Goal: Task Accomplishment & Management: Use online tool/utility

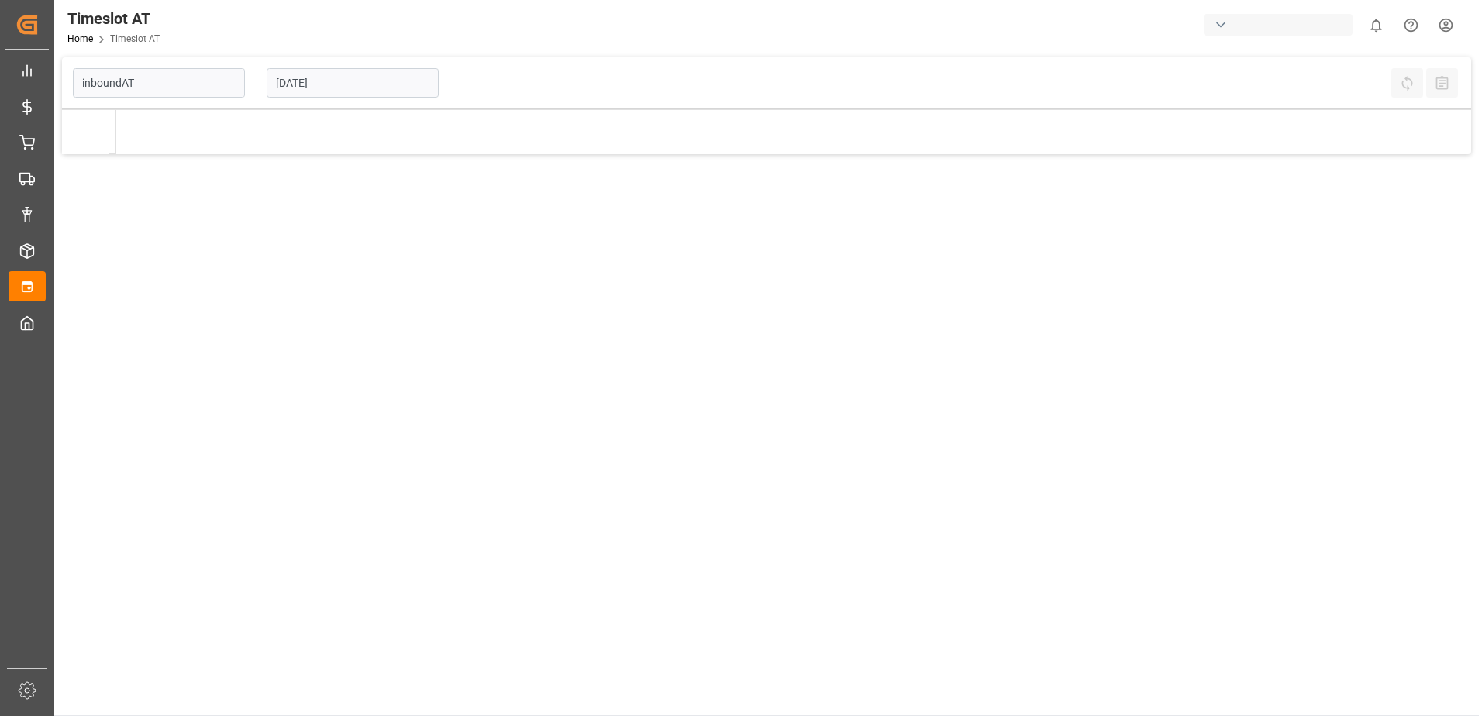
type input "Inbound AT"
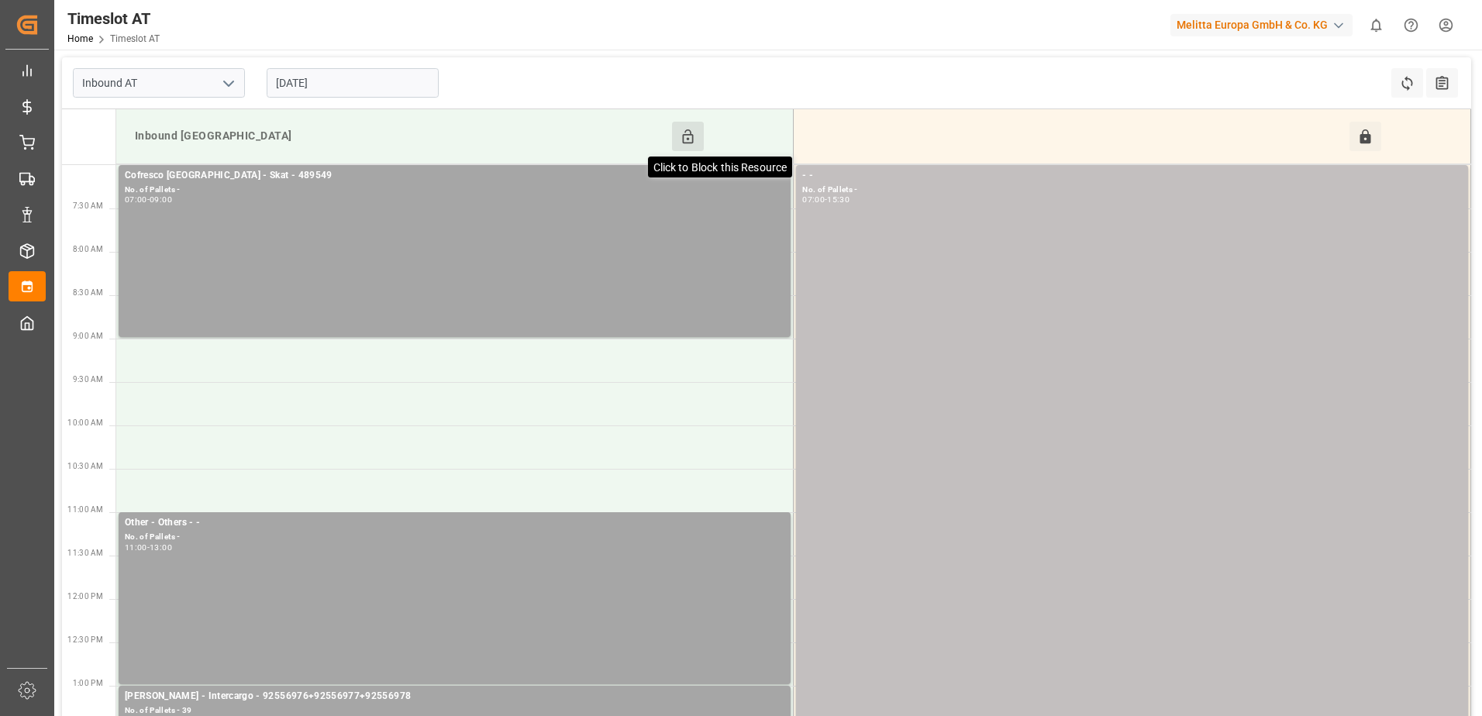
click at [687, 131] on icon at bounding box center [688, 137] width 16 height 16
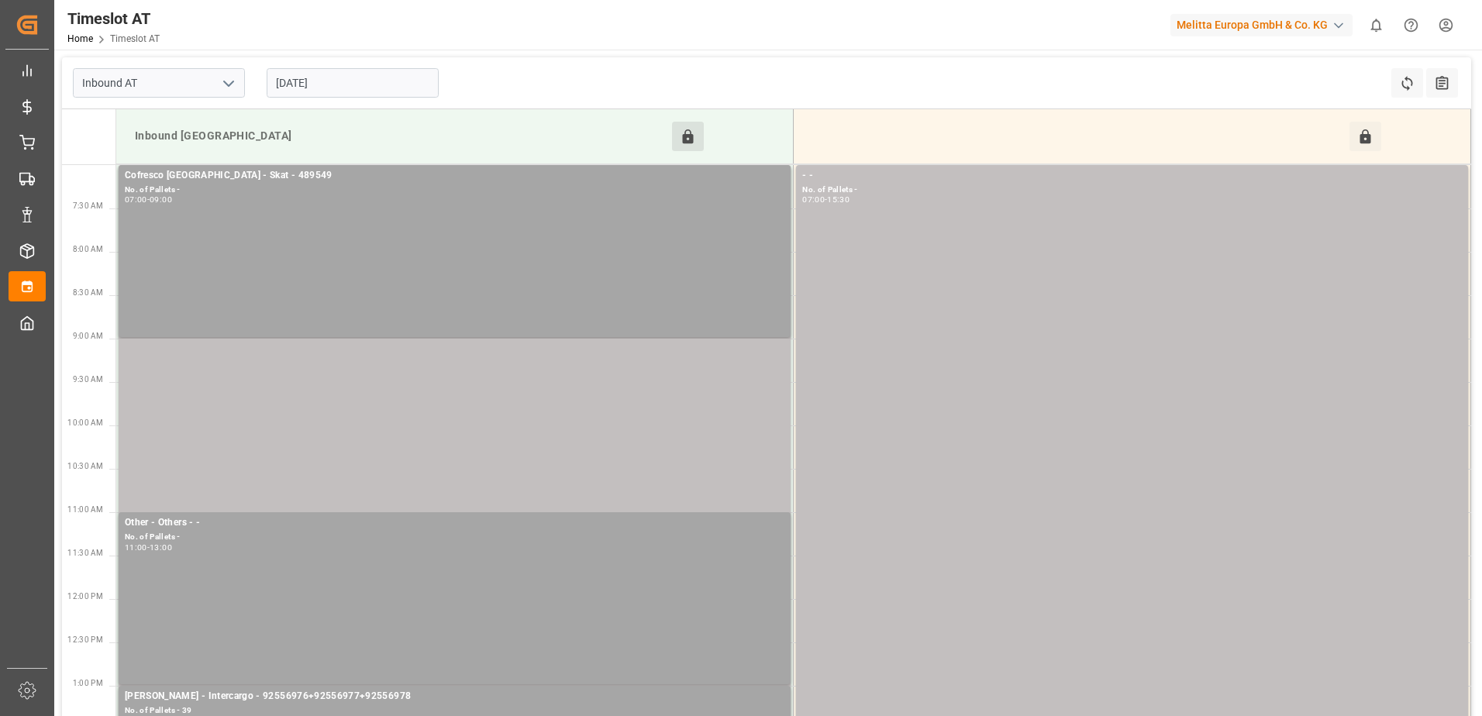
click at [364, 77] on input "[DATE]" at bounding box center [353, 82] width 172 height 29
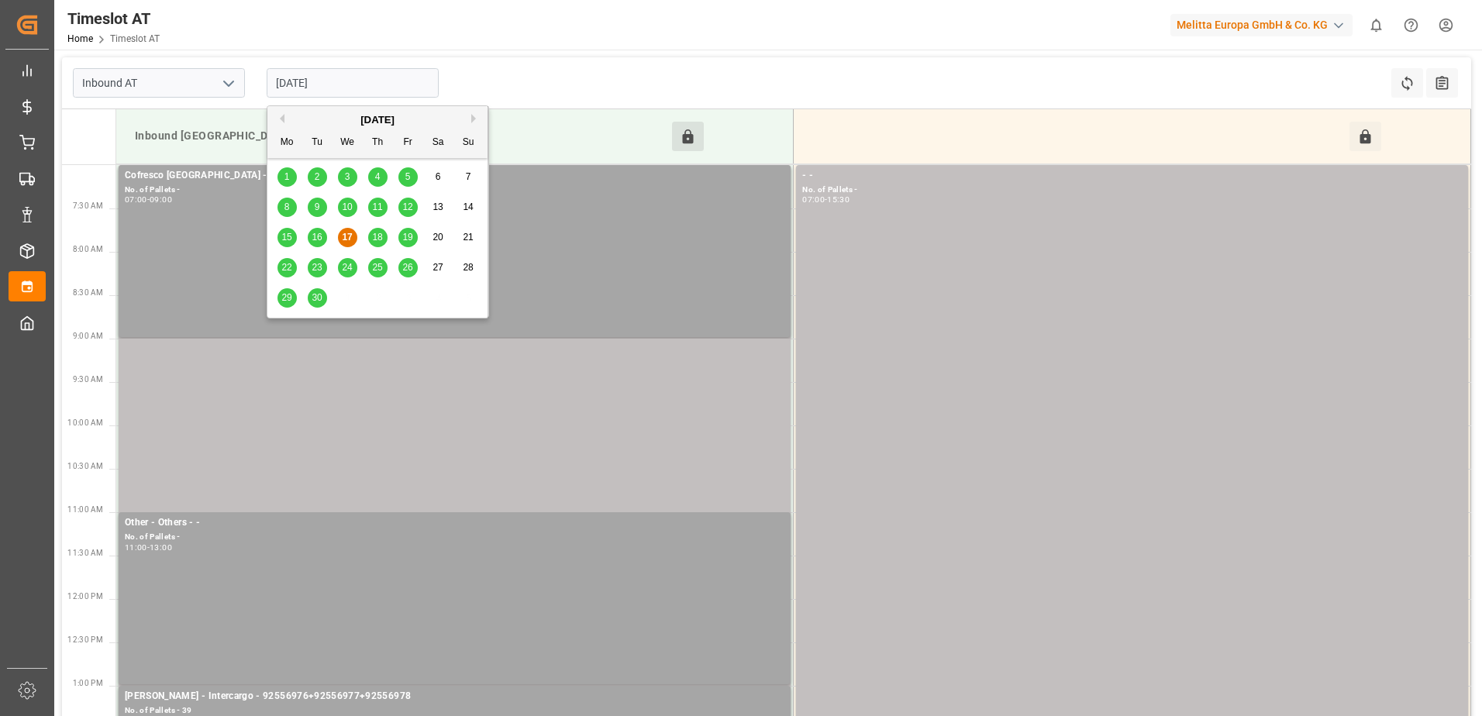
click at [374, 236] on span "18" at bounding box center [377, 237] width 10 height 11
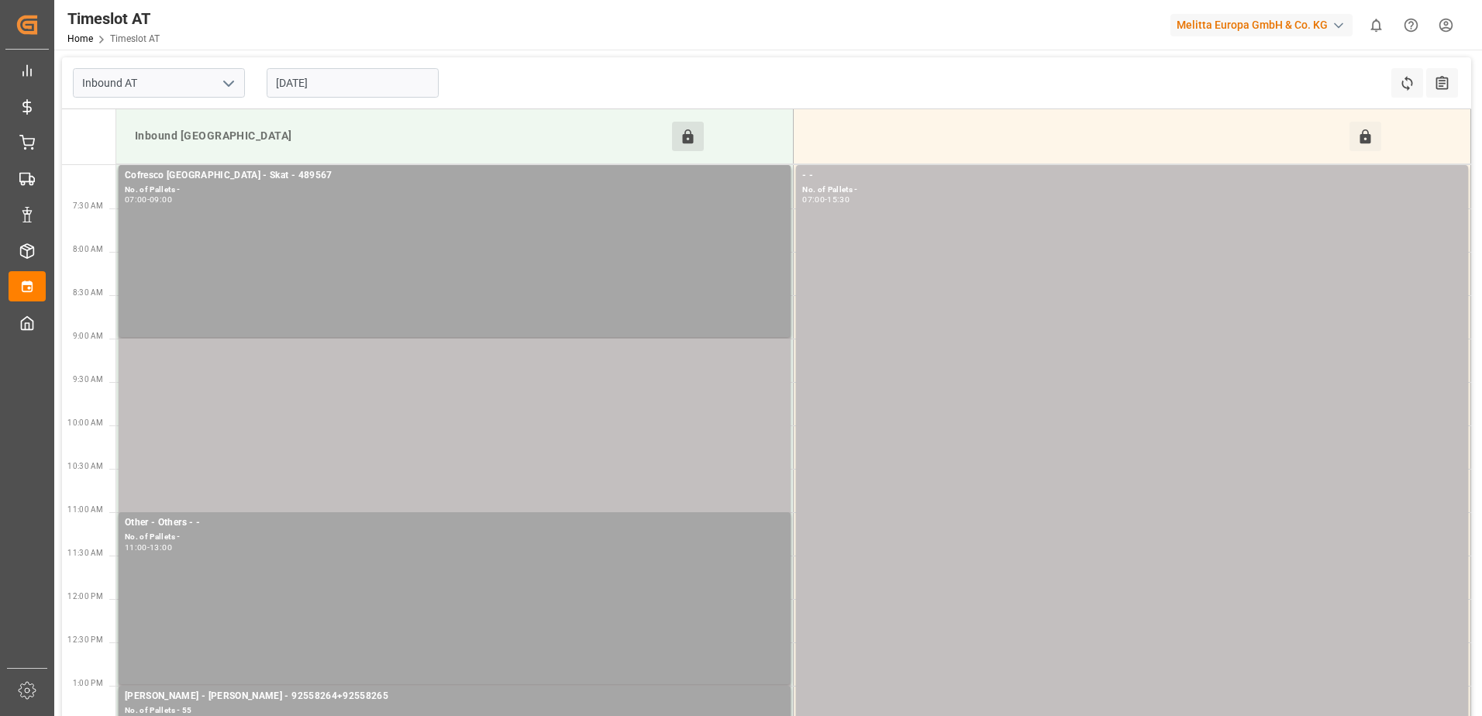
click at [341, 81] on input "[DATE]" at bounding box center [353, 82] width 172 height 29
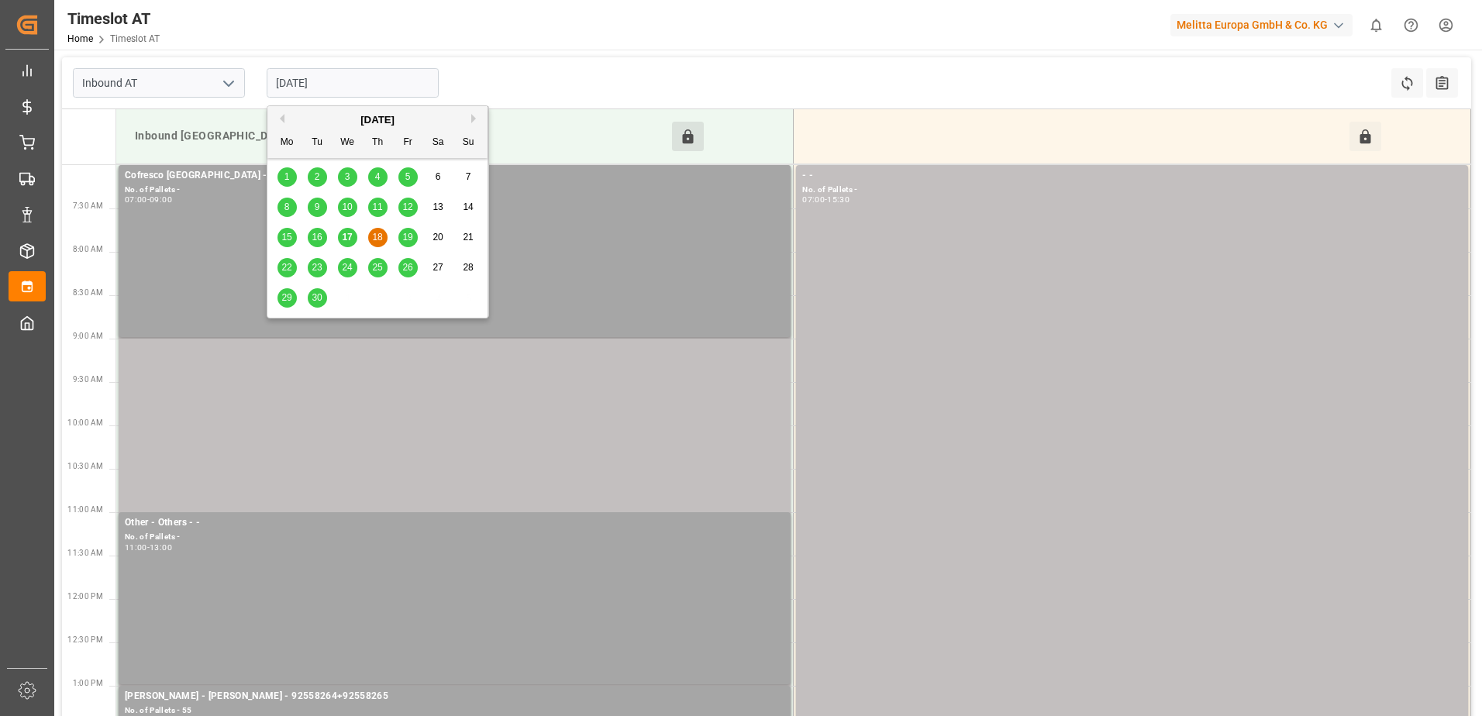
click at [410, 240] on span "19" at bounding box center [407, 237] width 10 height 11
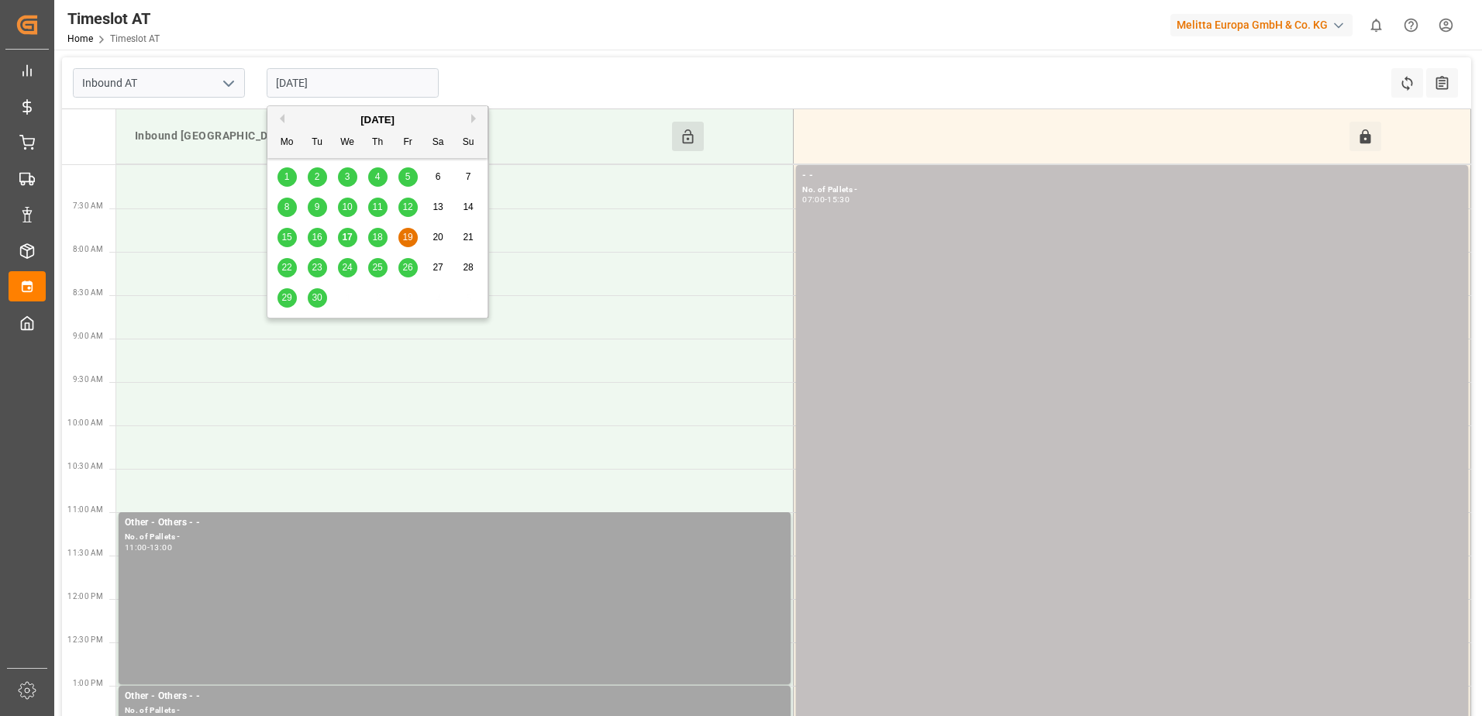
click at [353, 70] on input "[DATE]" at bounding box center [353, 82] width 172 height 29
click at [323, 236] on div "16" at bounding box center [317, 238] width 19 height 19
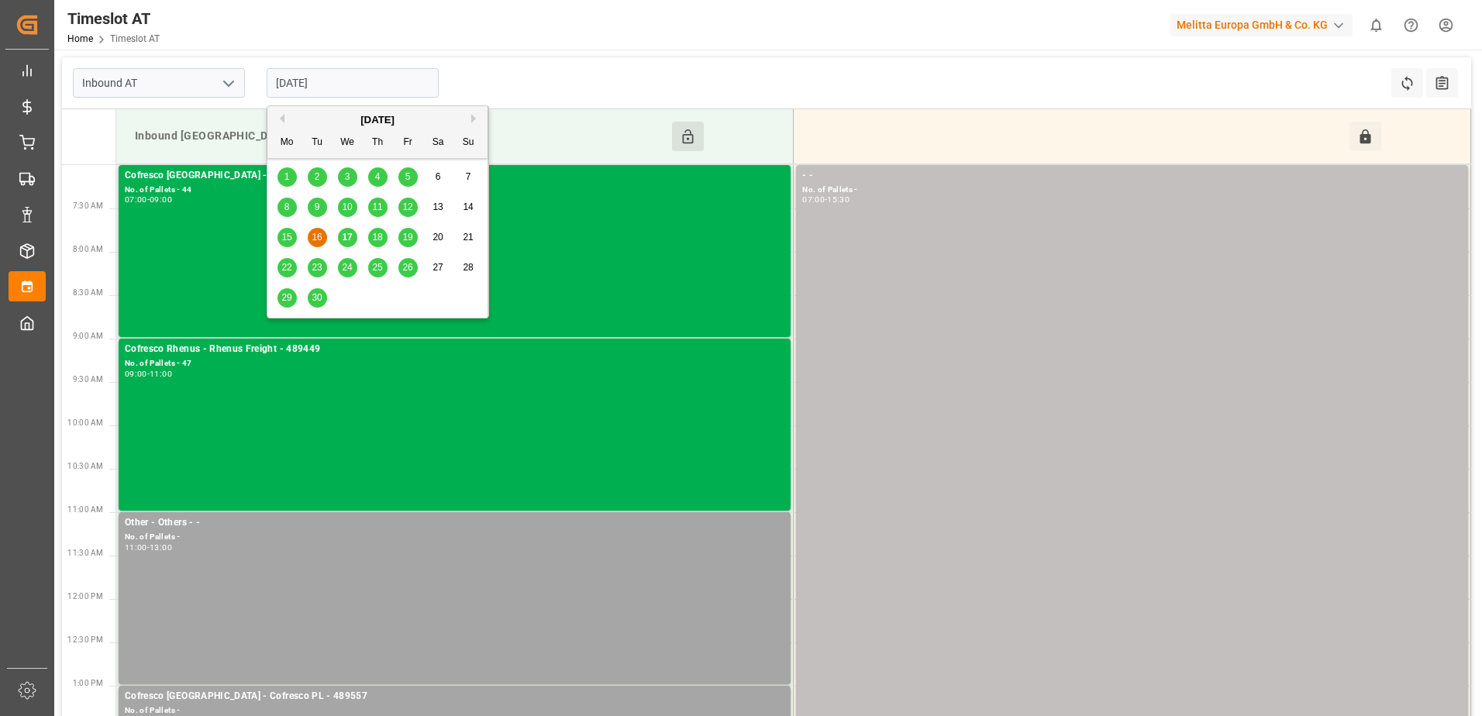
click at [315, 84] on input "[DATE]" at bounding box center [353, 82] width 172 height 29
click at [347, 239] on span "17" at bounding box center [347, 237] width 10 height 11
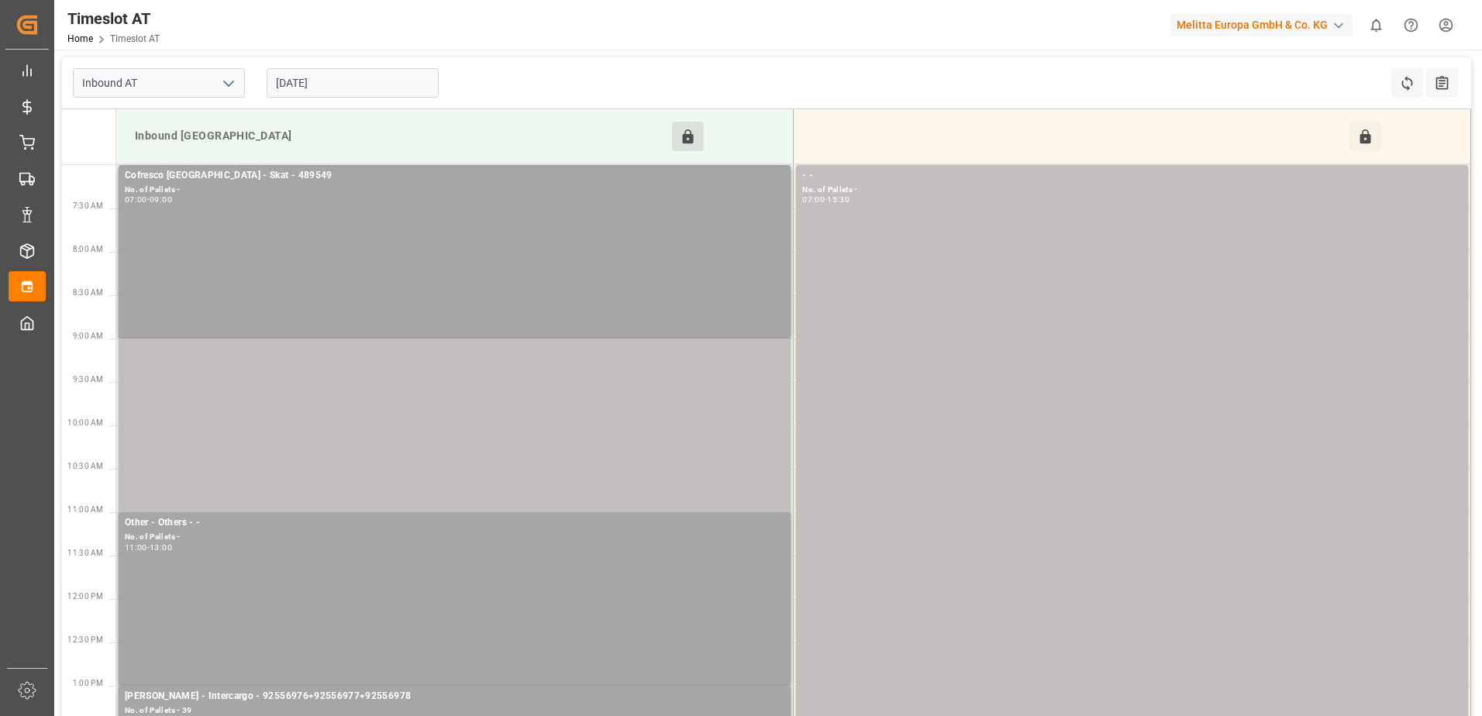
click at [368, 88] on input "[DATE]" at bounding box center [353, 82] width 172 height 29
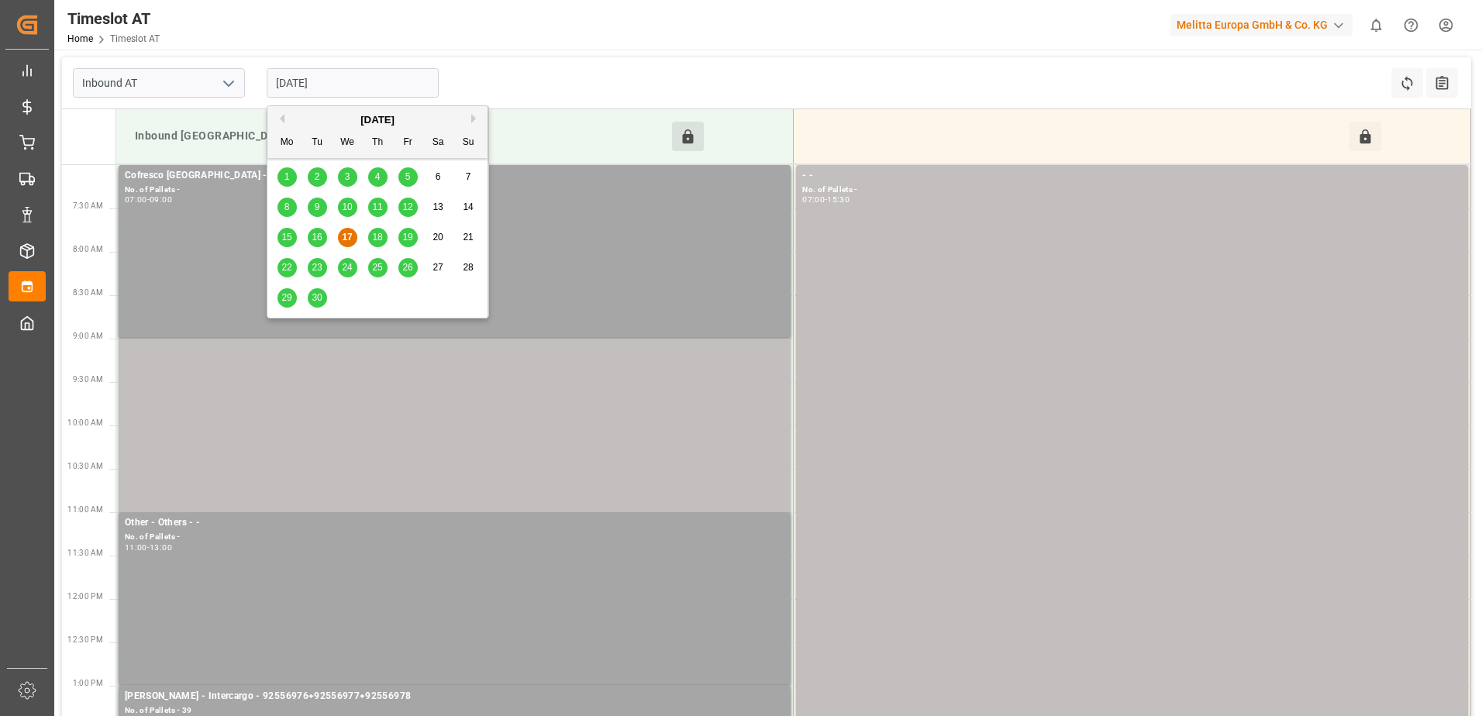
click at [379, 236] on span "18" at bounding box center [377, 237] width 10 height 11
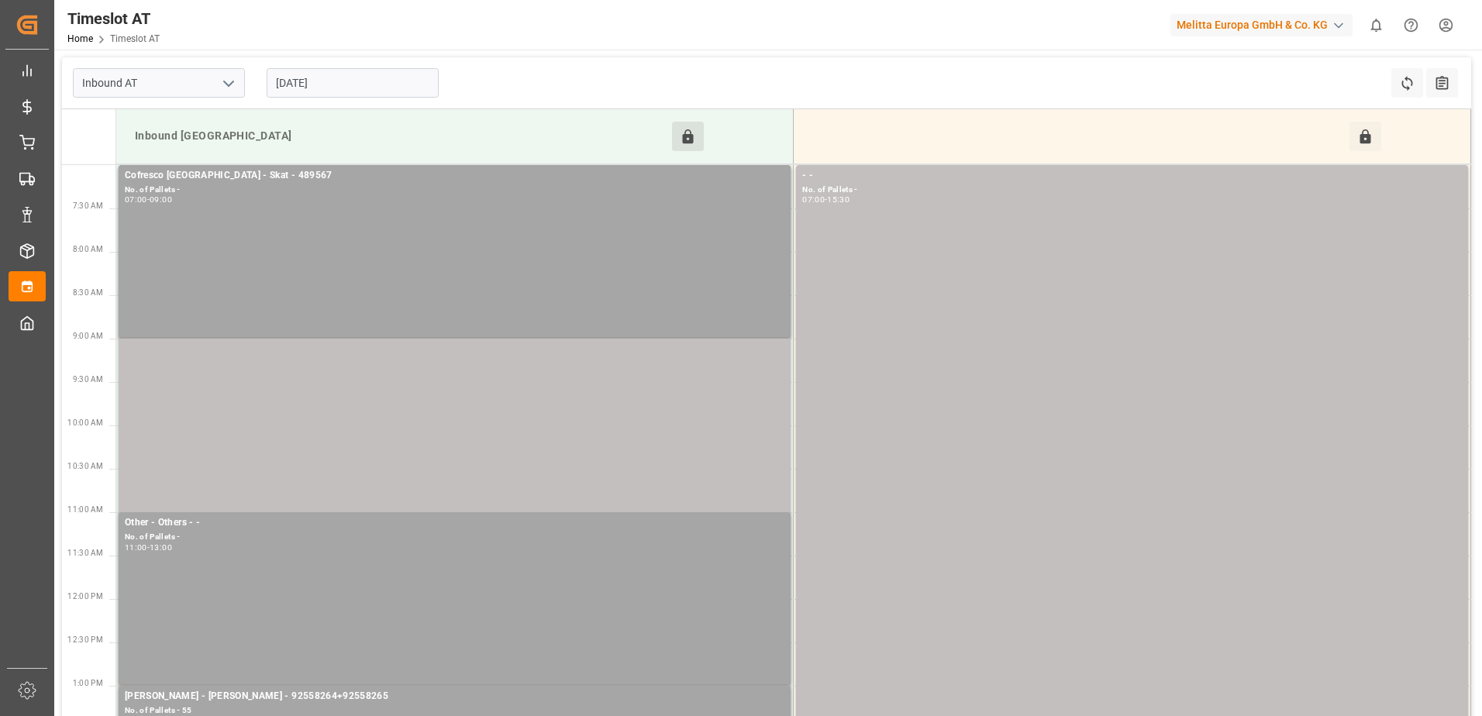
click at [394, 82] on input "[DATE]" at bounding box center [353, 82] width 172 height 29
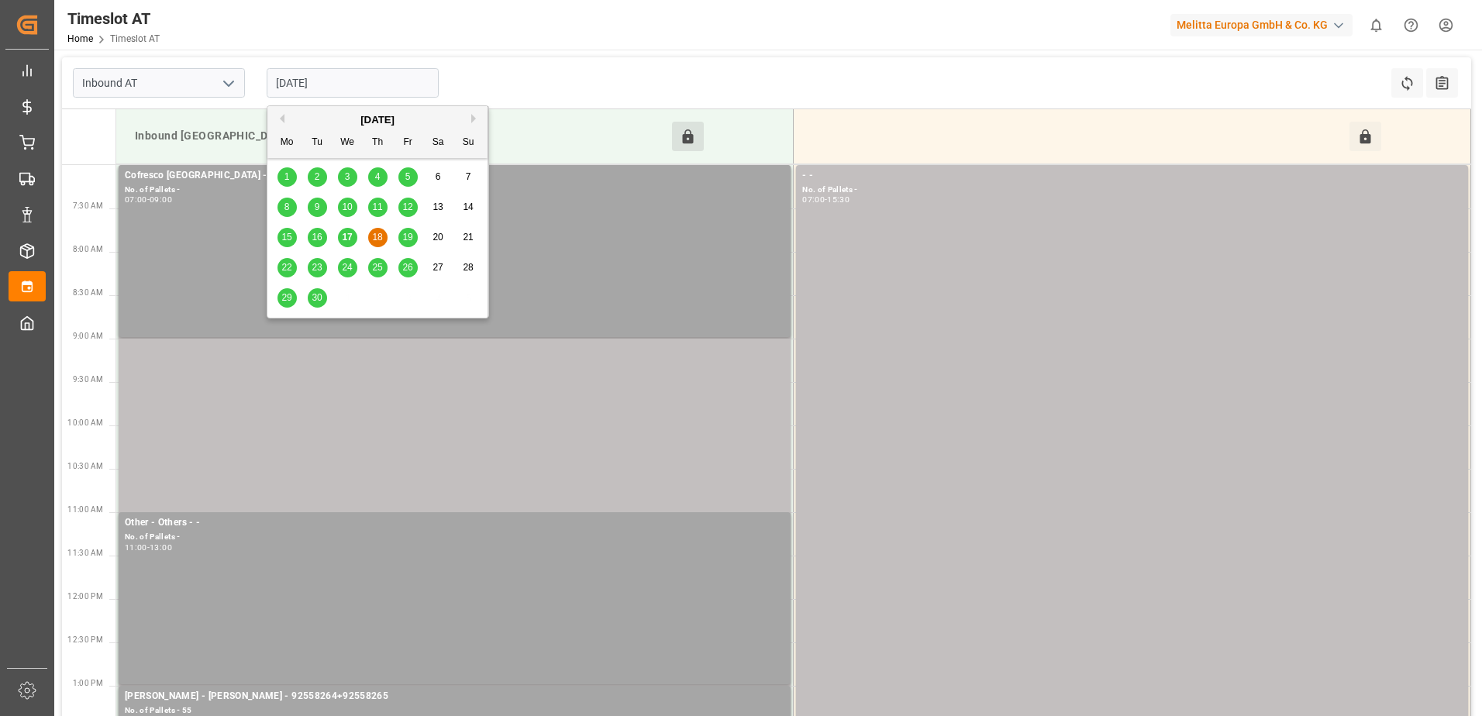
click at [413, 236] on div "19" at bounding box center [407, 238] width 19 height 19
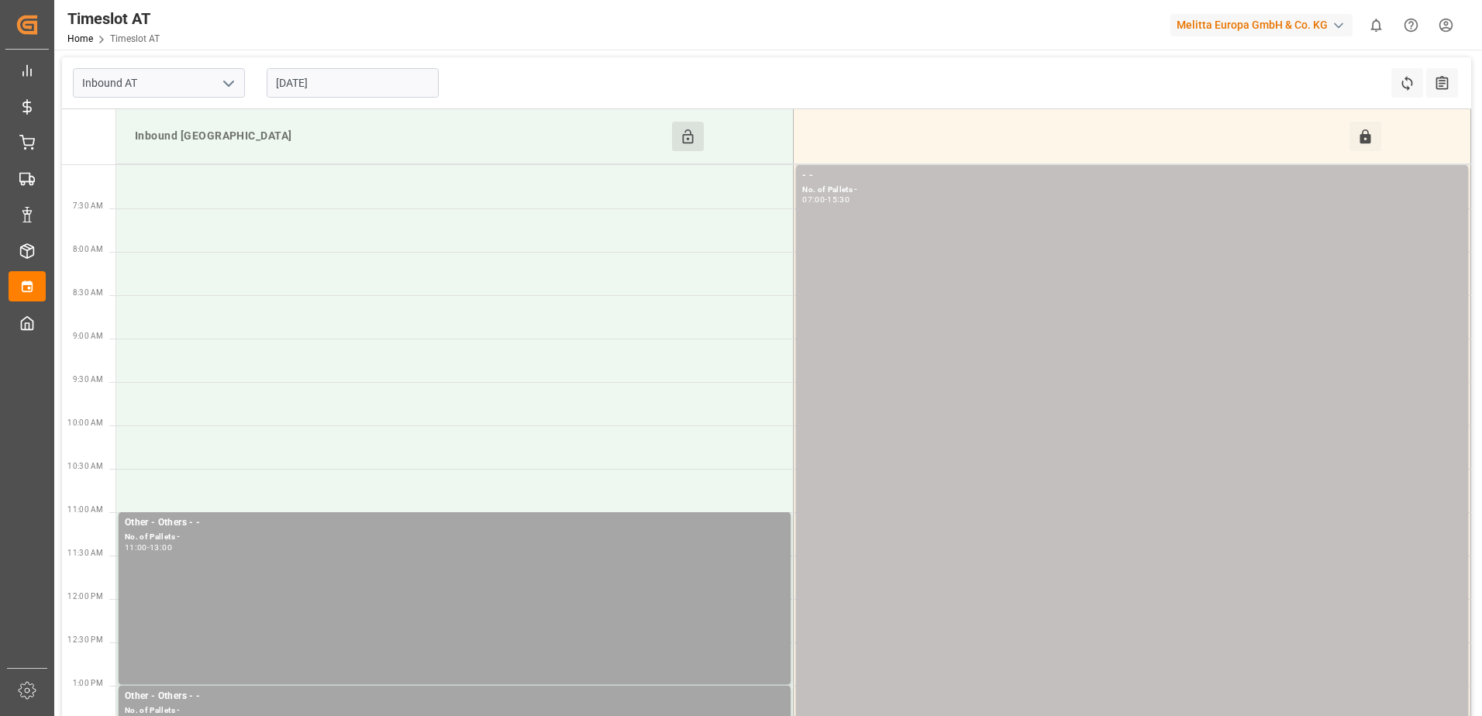
click at [366, 82] on input "[DATE]" at bounding box center [353, 82] width 172 height 29
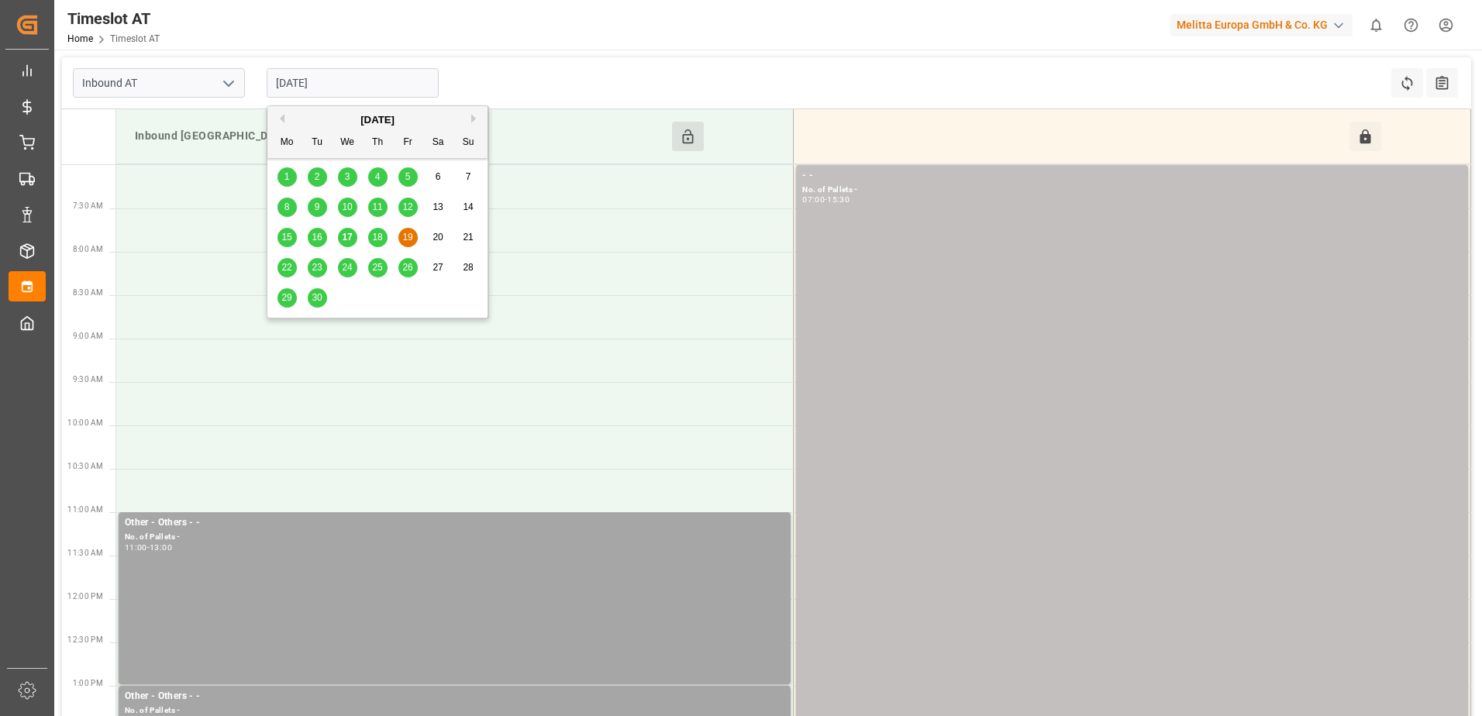
click at [284, 263] on span "22" at bounding box center [286, 267] width 10 height 11
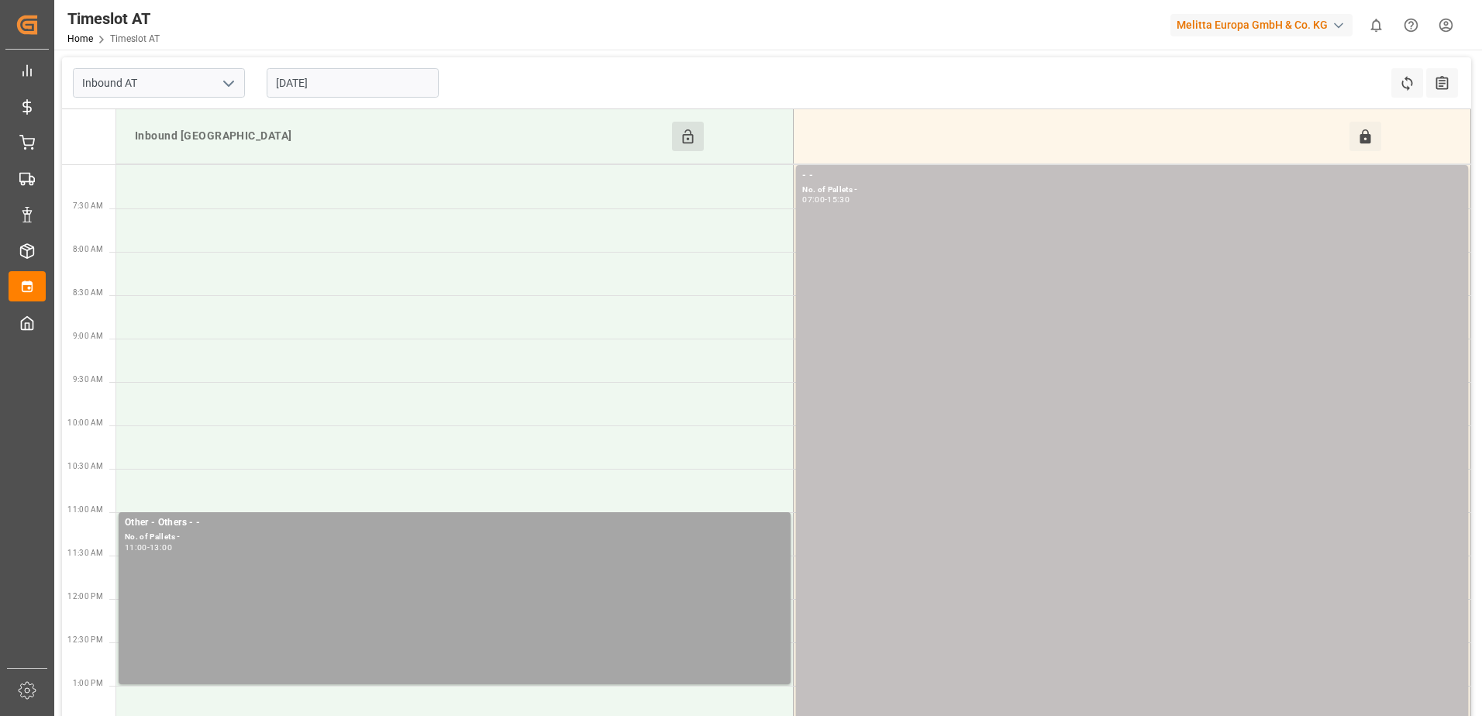
click at [342, 81] on input "[DATE]" at bounding box center [353, 82] width 172 height 29
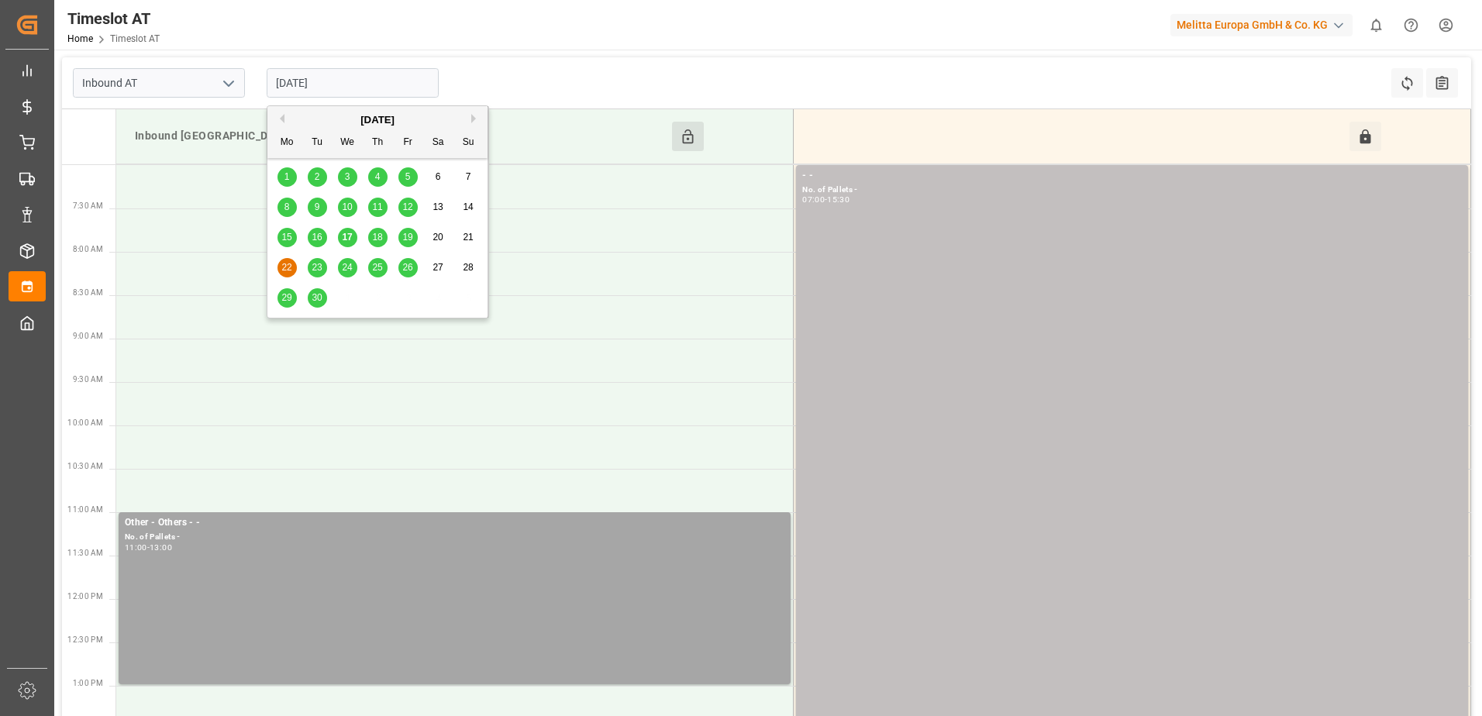
click at [314, 267] on span "23" at bounding box center [317, 267] width 10 height 11
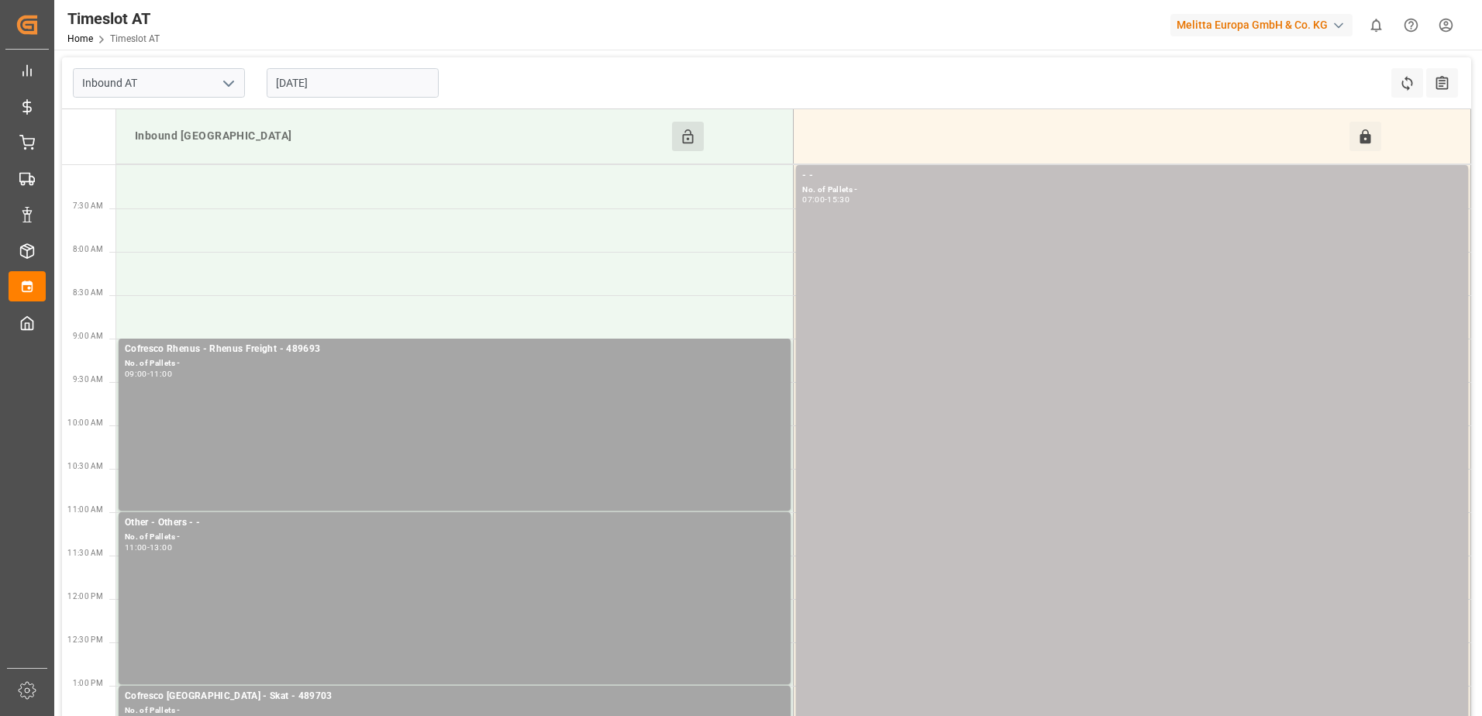
click at [383, 85] on input "[DATE]" at bounding box center [353, 82] width 172 height 29
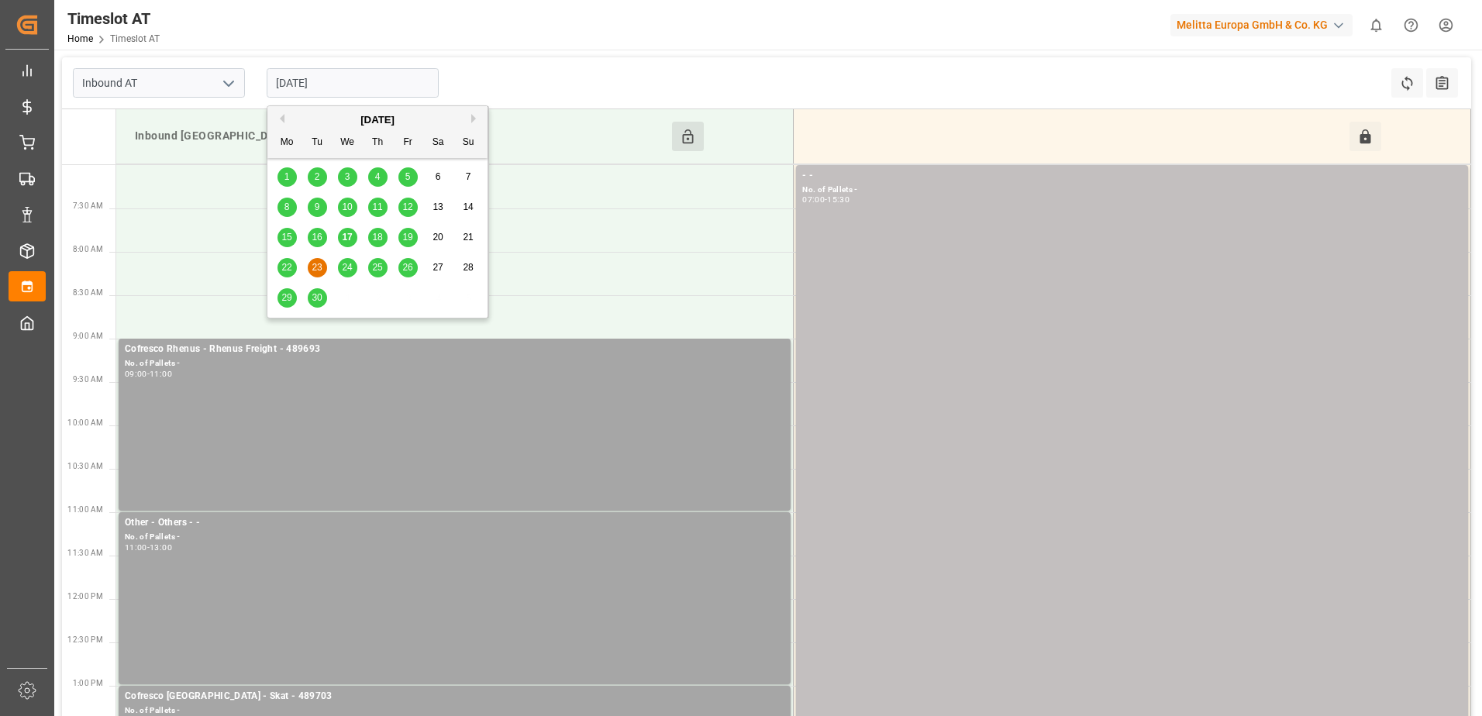
click at [350, 267] on span "24" at bounding box center [347, 267] width 10 height 11
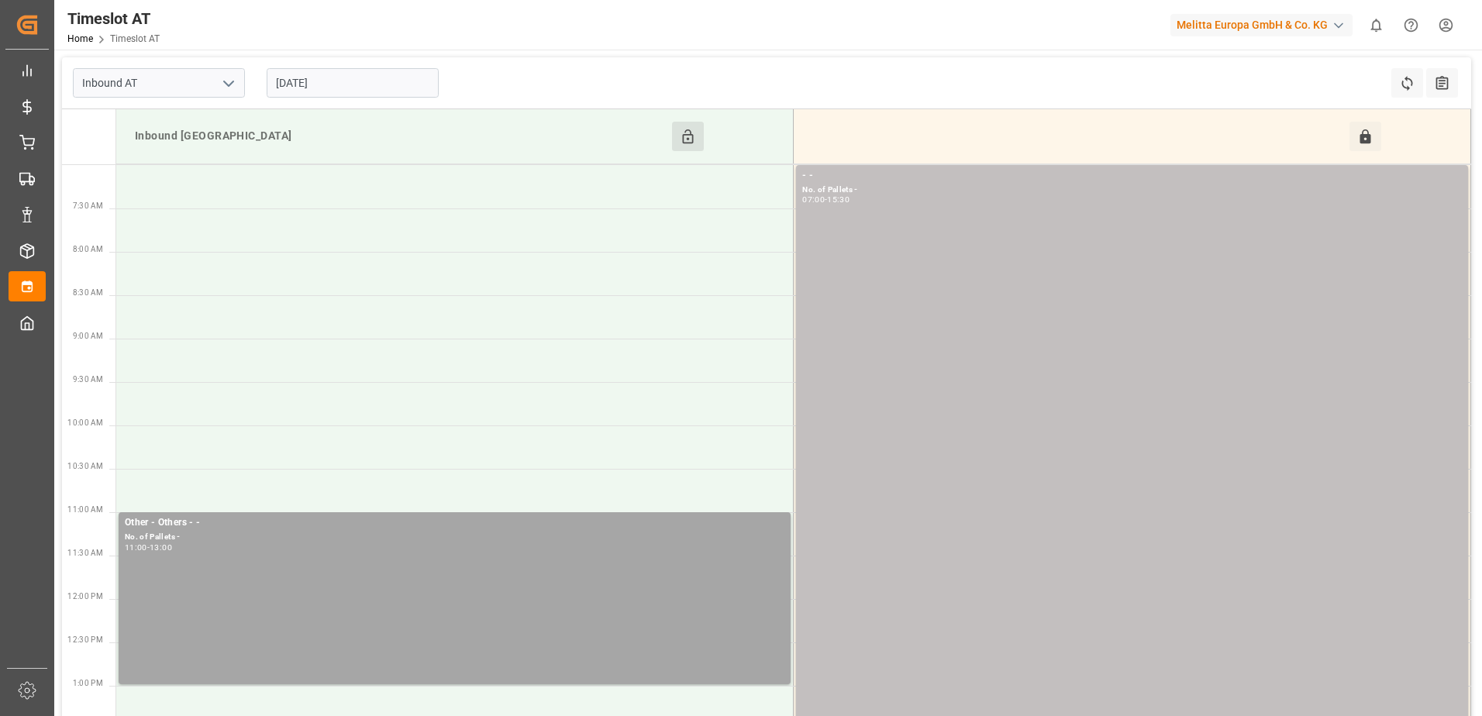
click at [371, 80] on input "[DATE]" at bounding box center [353, 82] width 172 height 29
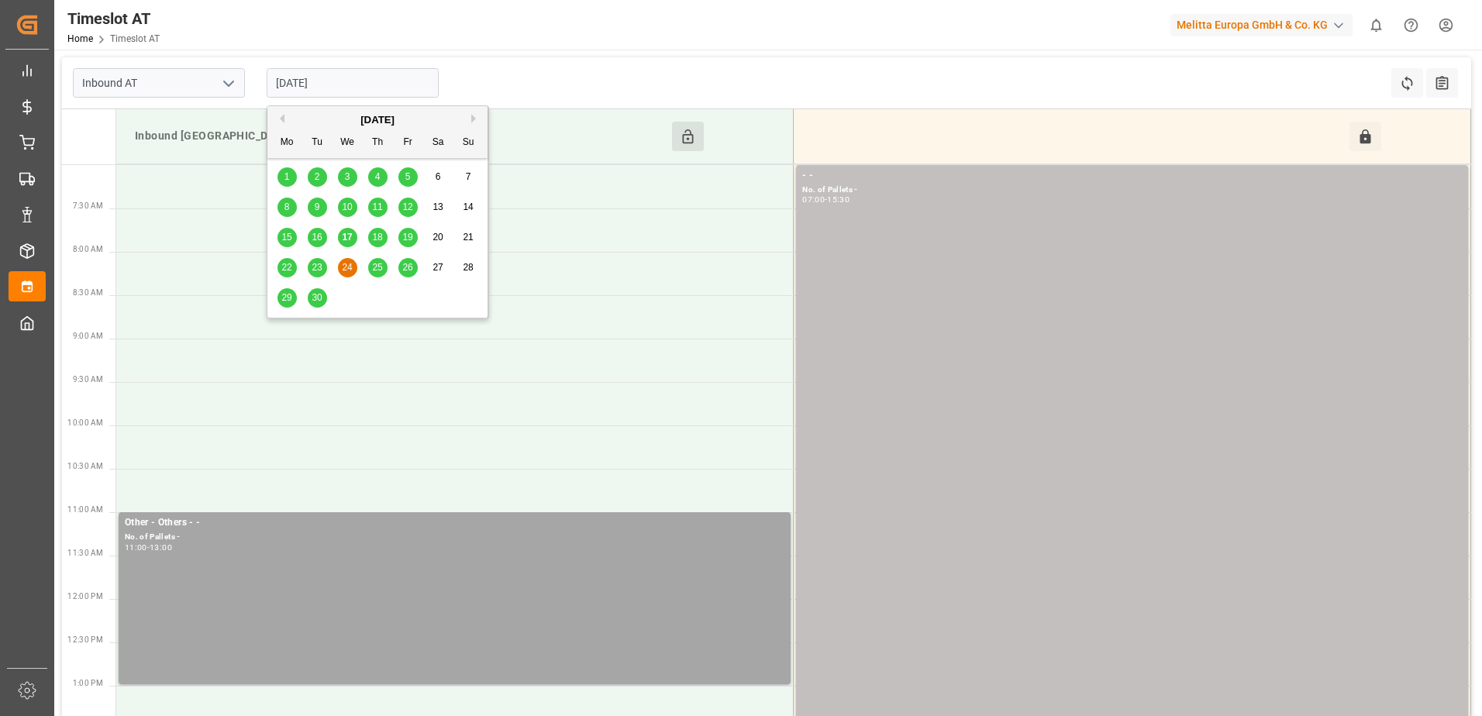
click at [384, 267] on div "25" at bounding box center [377, 268] width 19 height 19
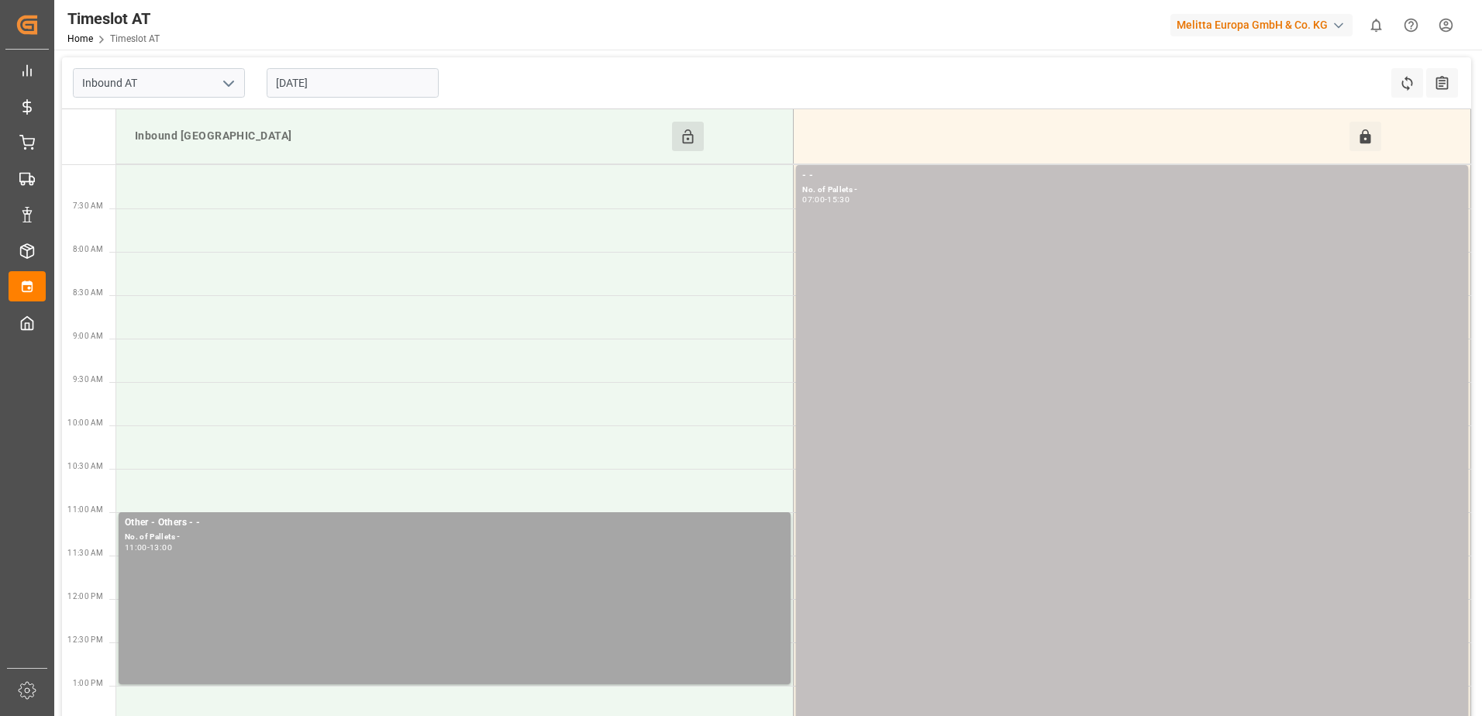
click at [366, 89] on input "25-09-2025" at bounding box center [353, 82] width 172 height 29
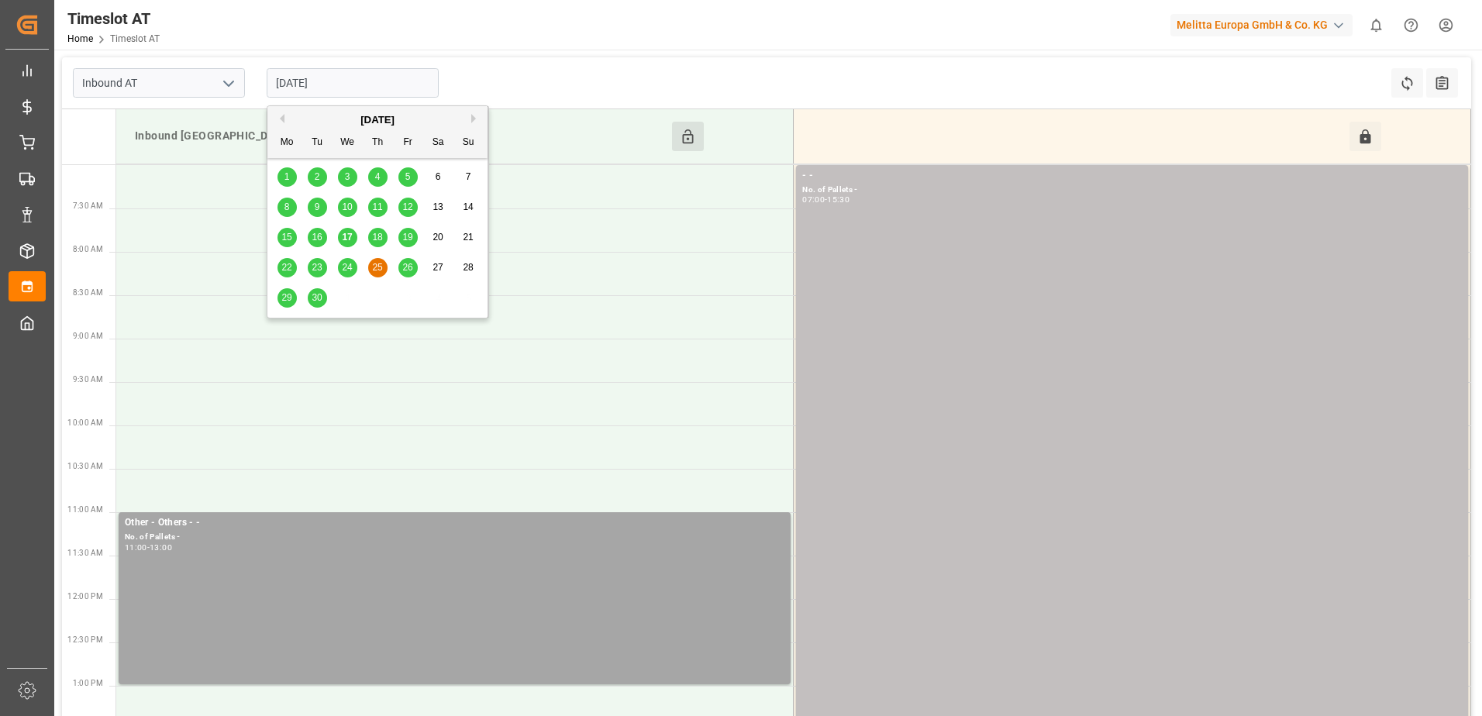
click at [406, 270] on span "26" at bounding box center [407, 267] width 10 height 11
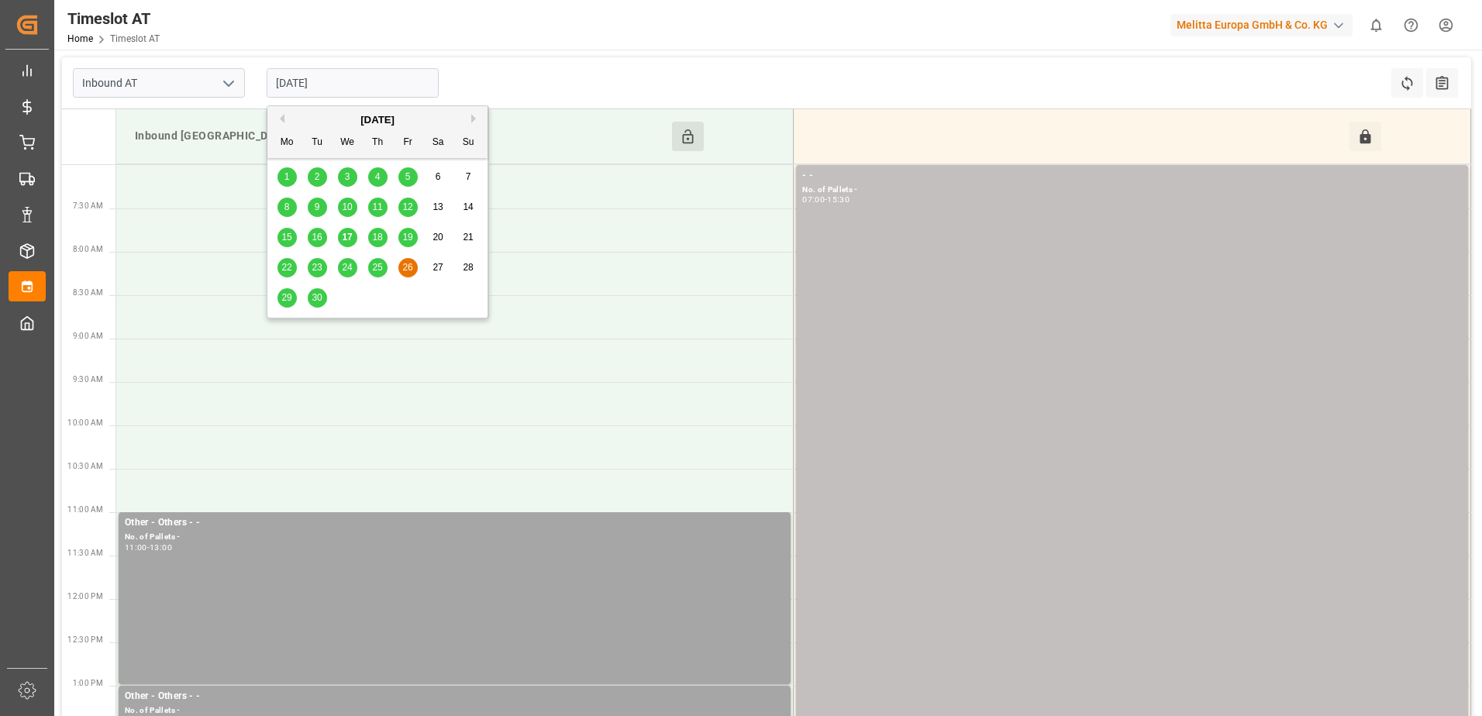
click at [351, 81] on input "[DATE]" at bounding box center [353, 82] width 172 height 29
click at [287, 239] on span "15" at bounding box center [286, 237] width 10 height 11
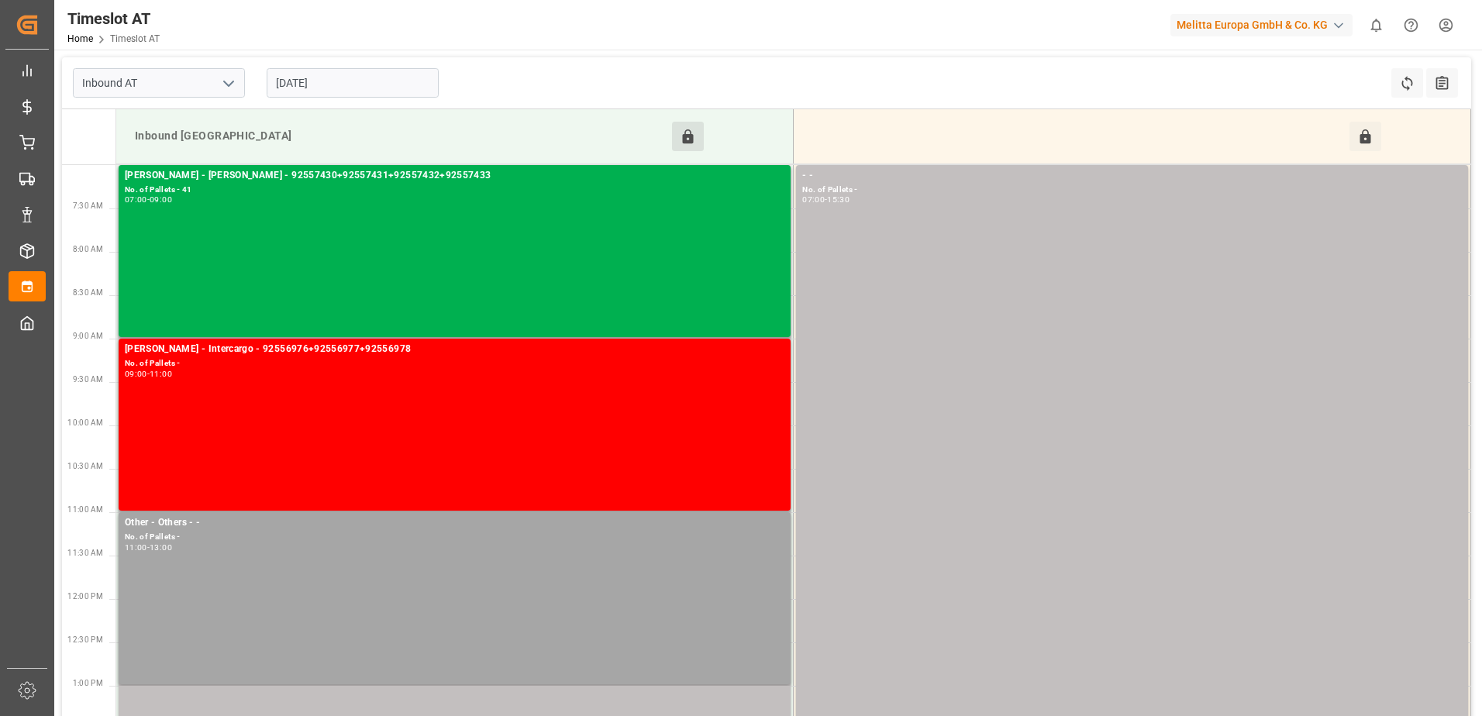
click at [344, 81] on input "15-09-2025" at bounding box center [353, 82] width 172 height 29
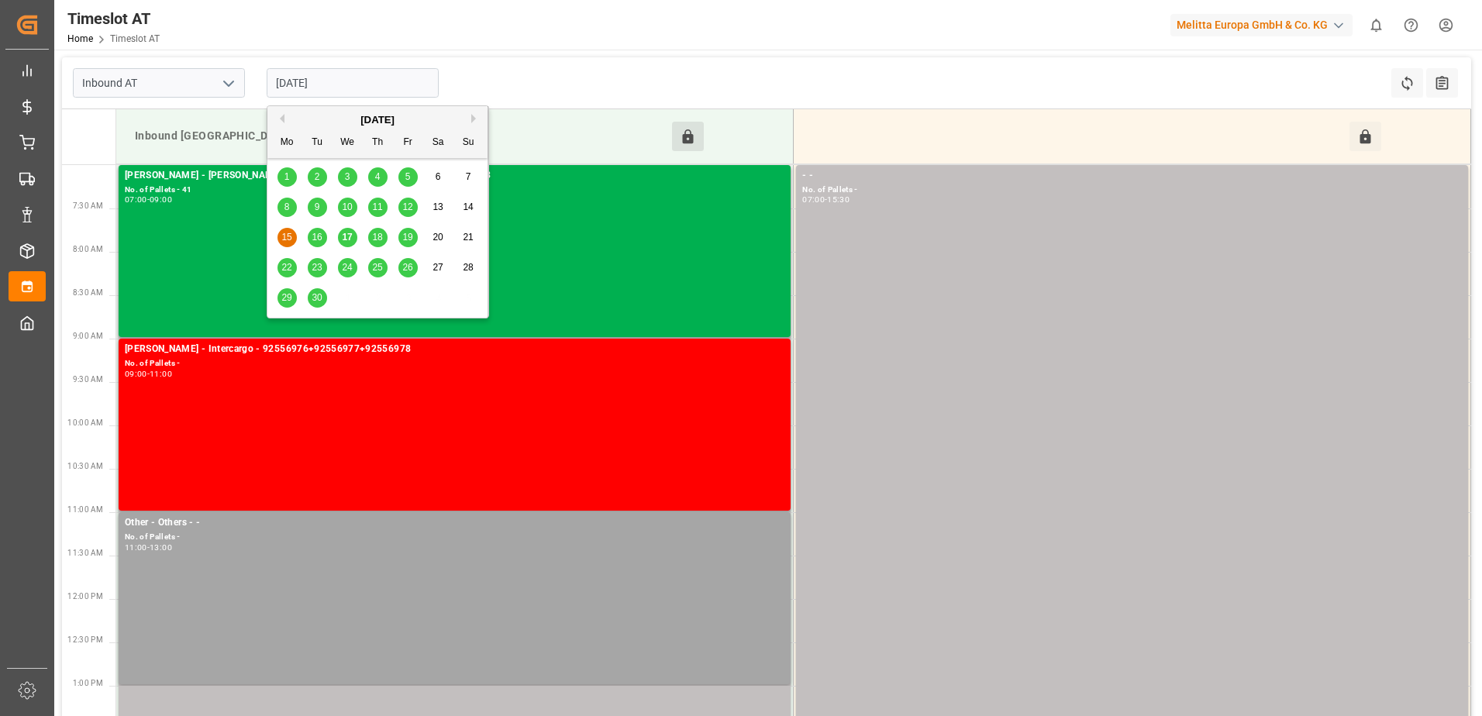
click at [405, 208] on span "12" at bounding box center [407, 206] width 10 height 11
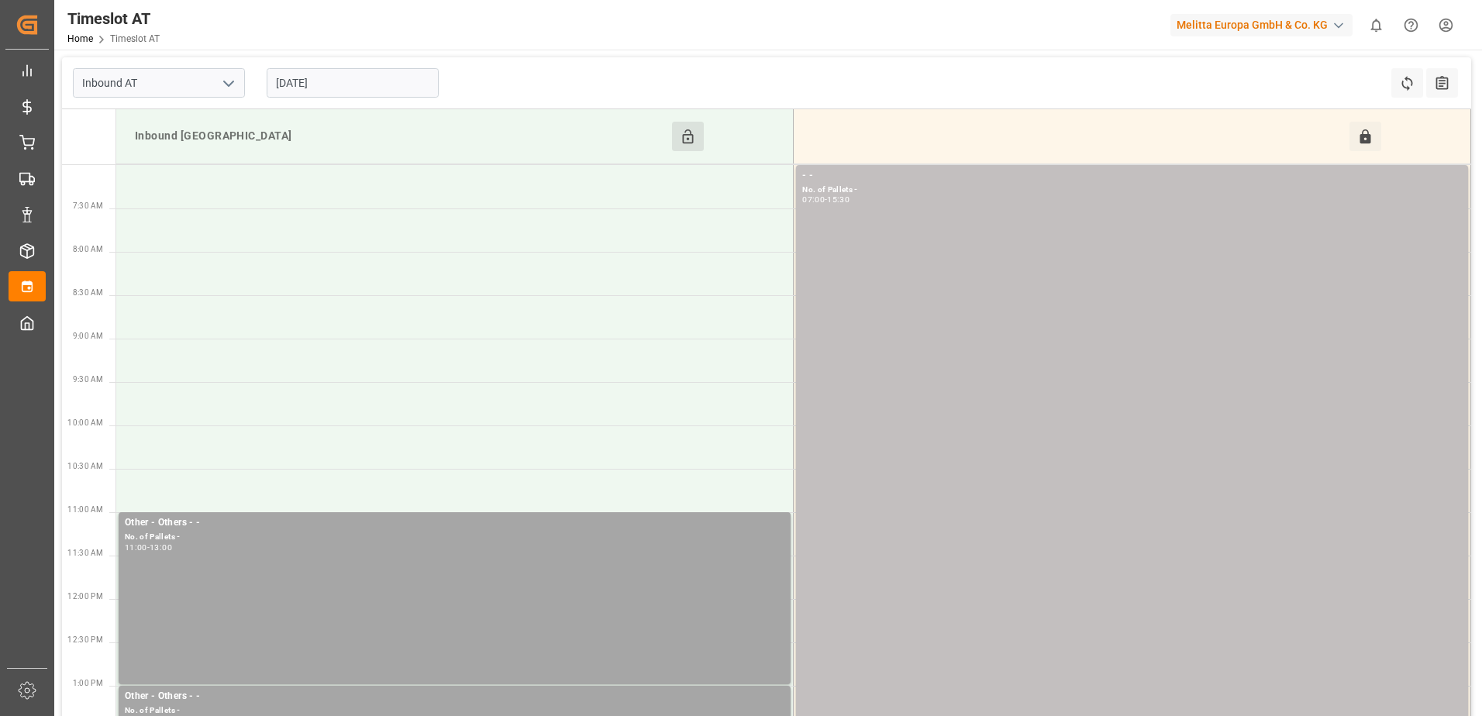
click at [381, 81] on input "[DATE]" at bounding box center [353, 82] width 172 height 29
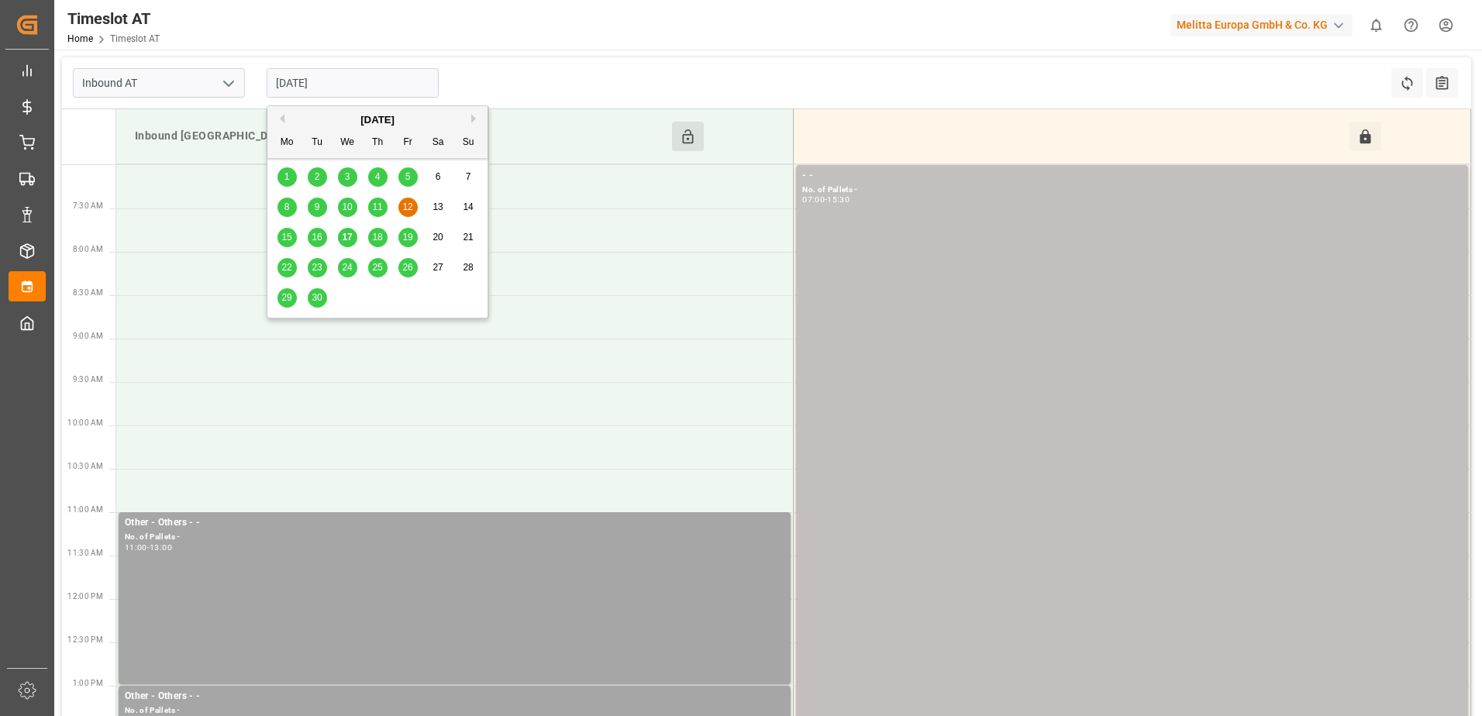
click at [349, 239] on span "17" at bounding box center [347, 237] width 10 height 11
type input "[DATE]"
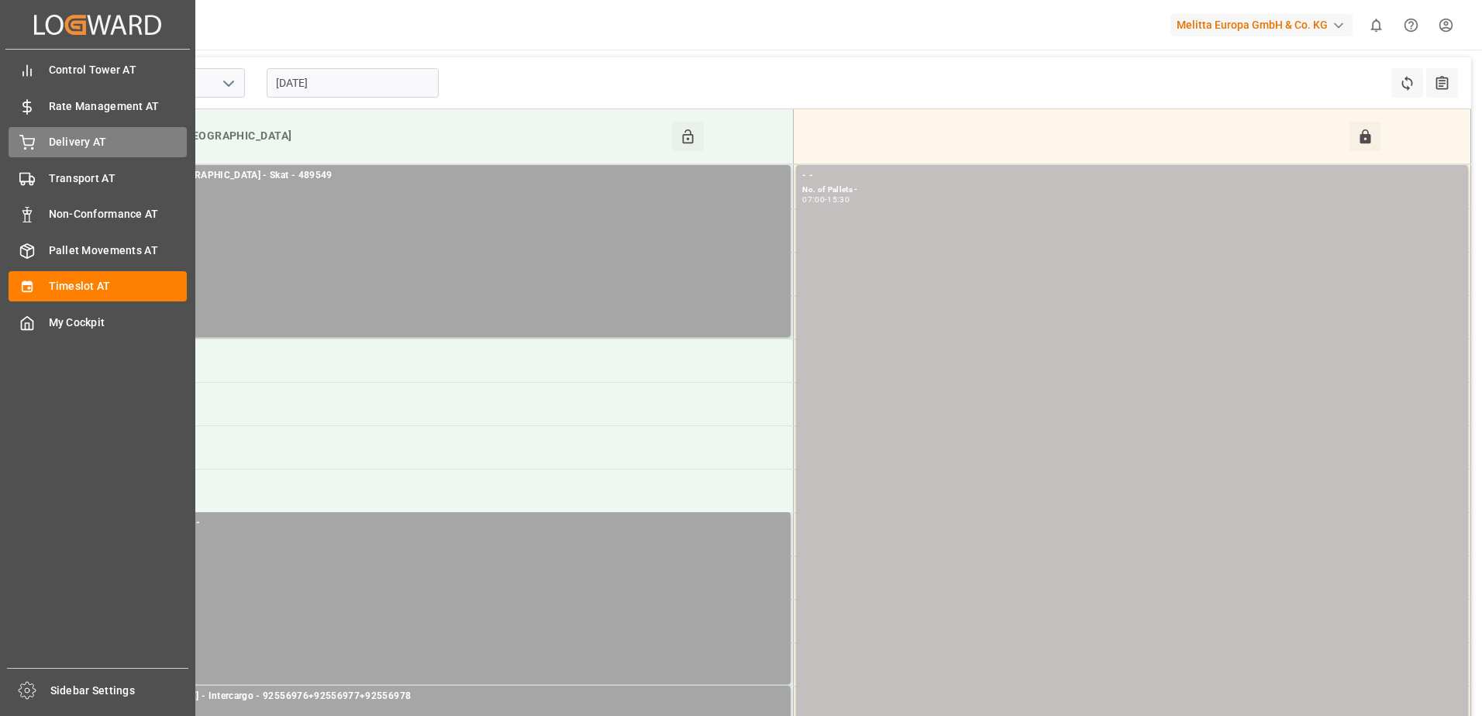
click at [40, 135] on div "Delivery AT Delivery AT" at bounding box center [98, 142] width 178 height 30
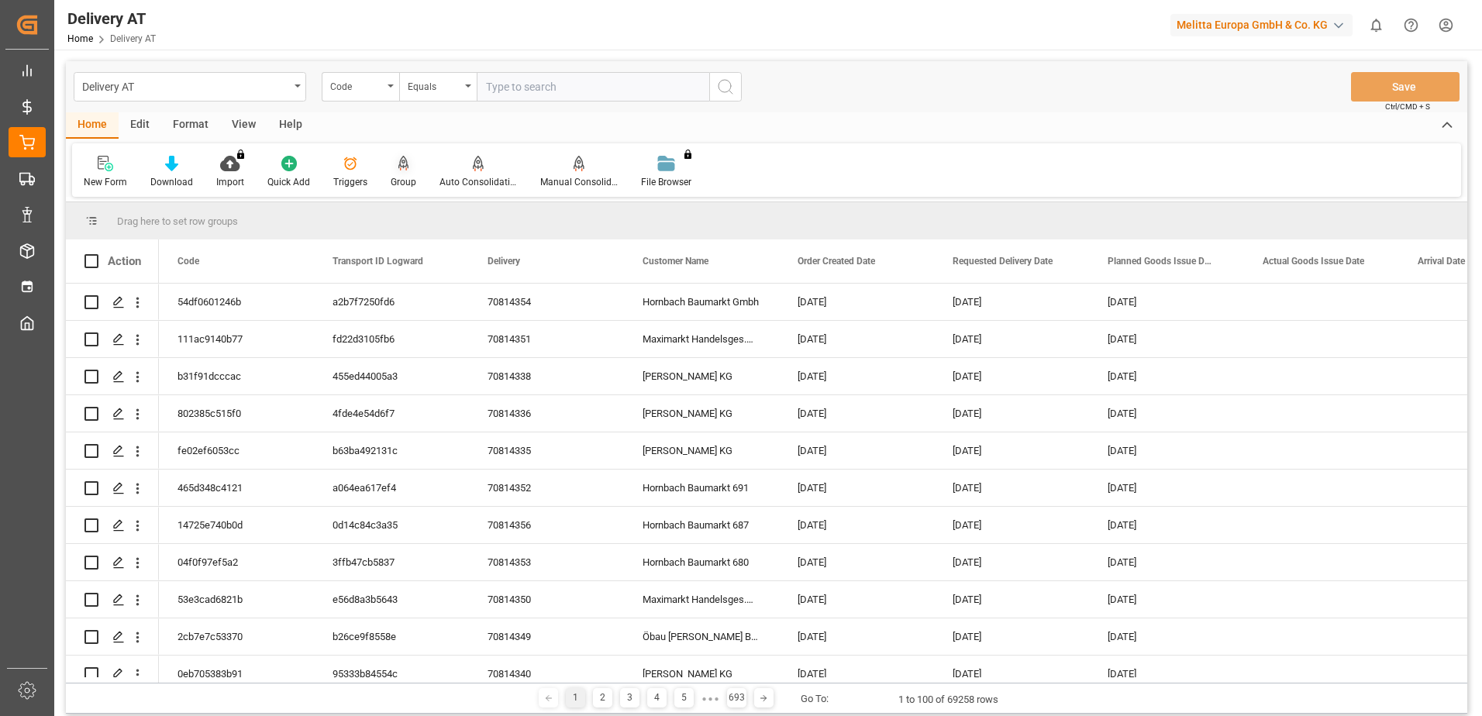
click at [405, 174] on div "Group" at bounding box center [403, 172] width 49 height 34
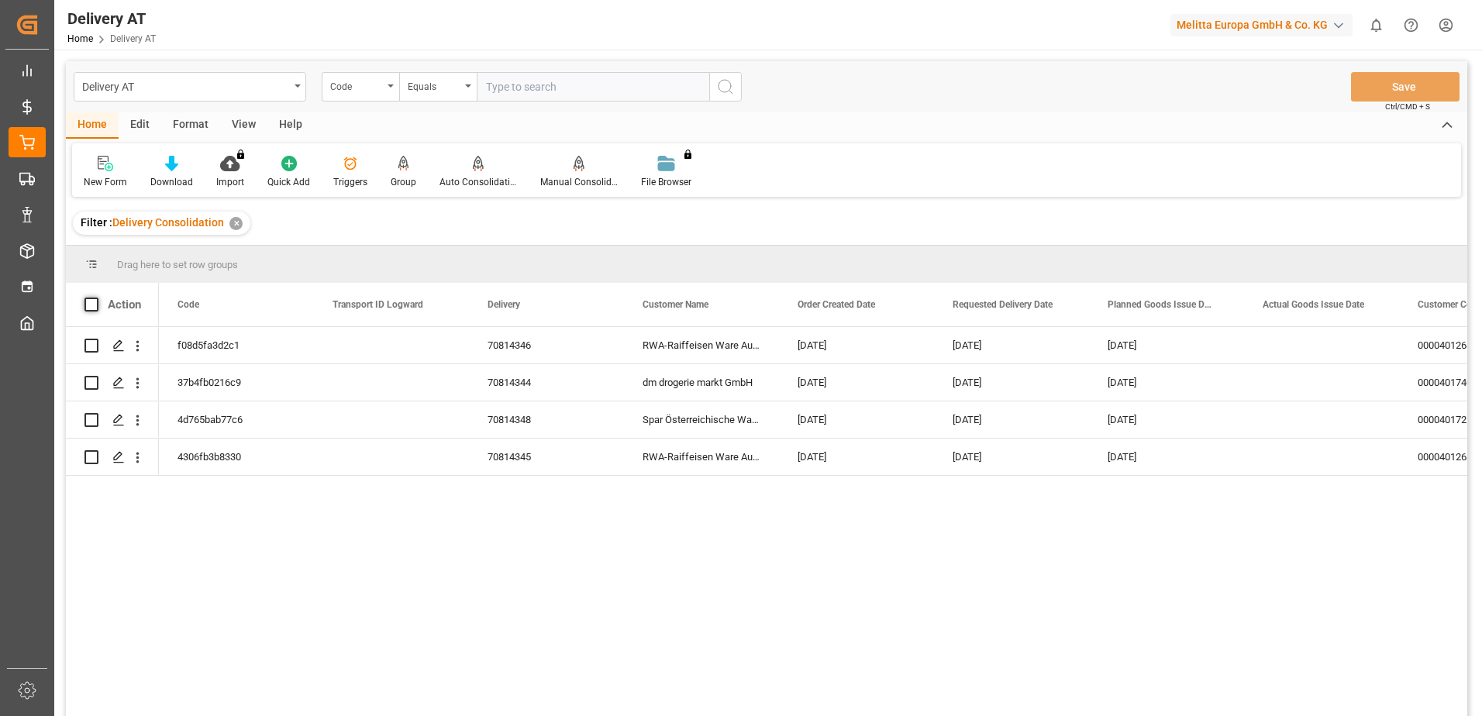
click at [92, 304] on span at bounding box center [91, 305] width 14 height 14
click at [96, 298] on input "checkbox" at bounding box center [96, 298] width 0 height 0
checkbox input "true"
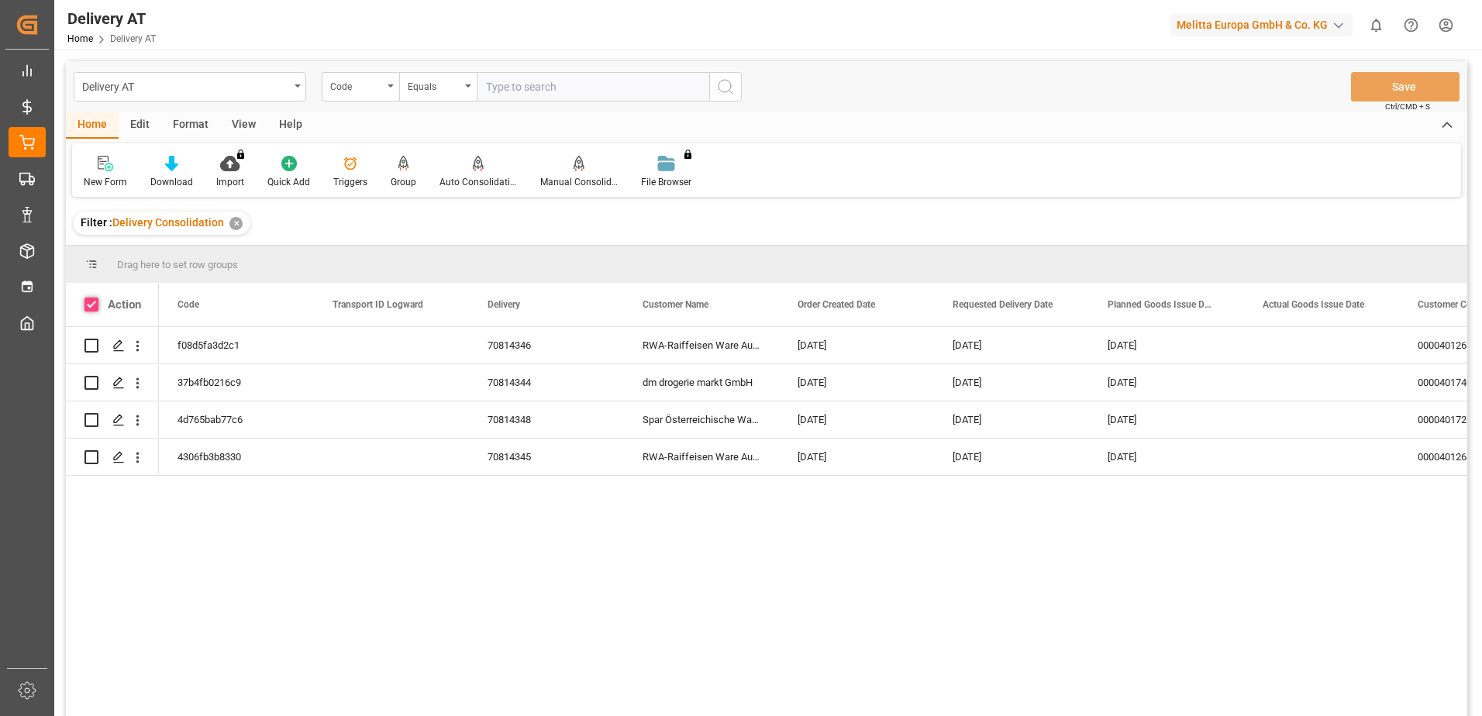
checkbox input "true"
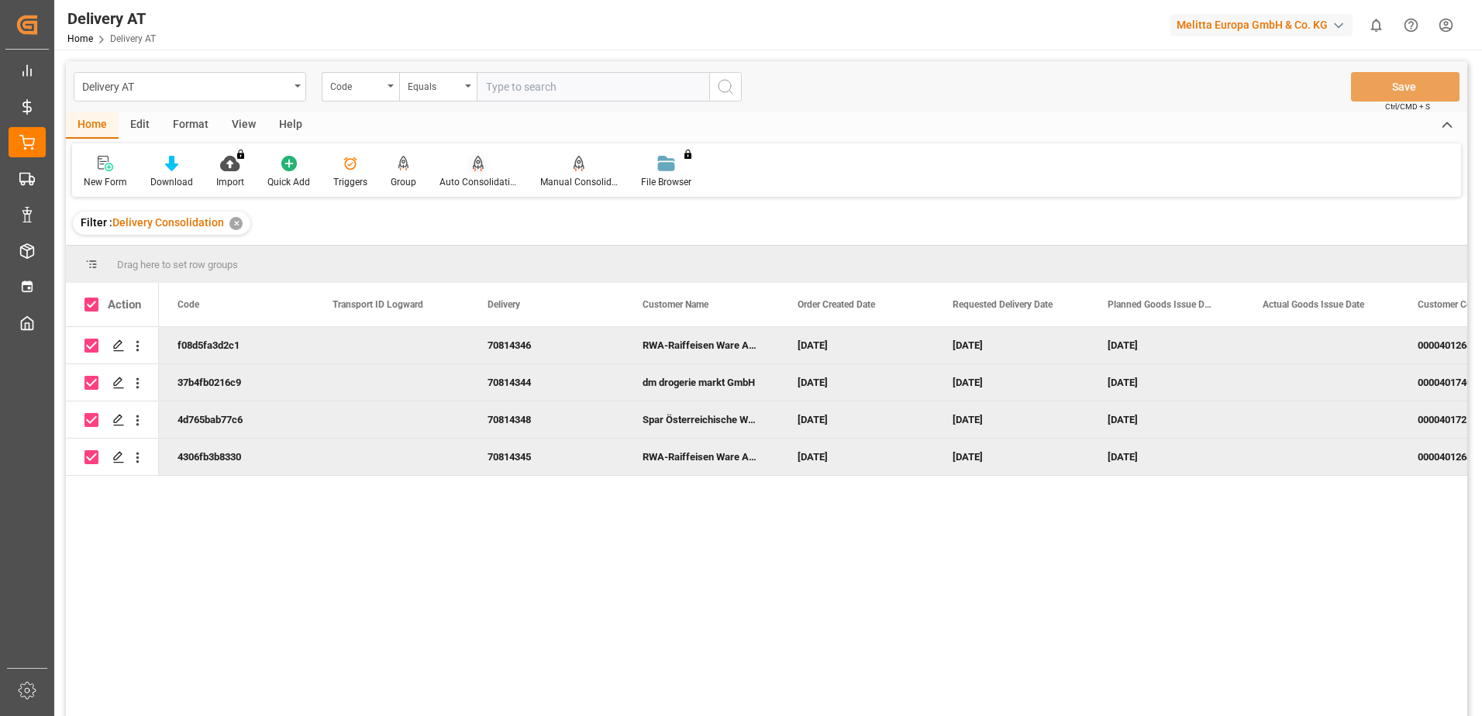
click at [473, 169] on icon at bounding box center [478, 162] width 11 height 13
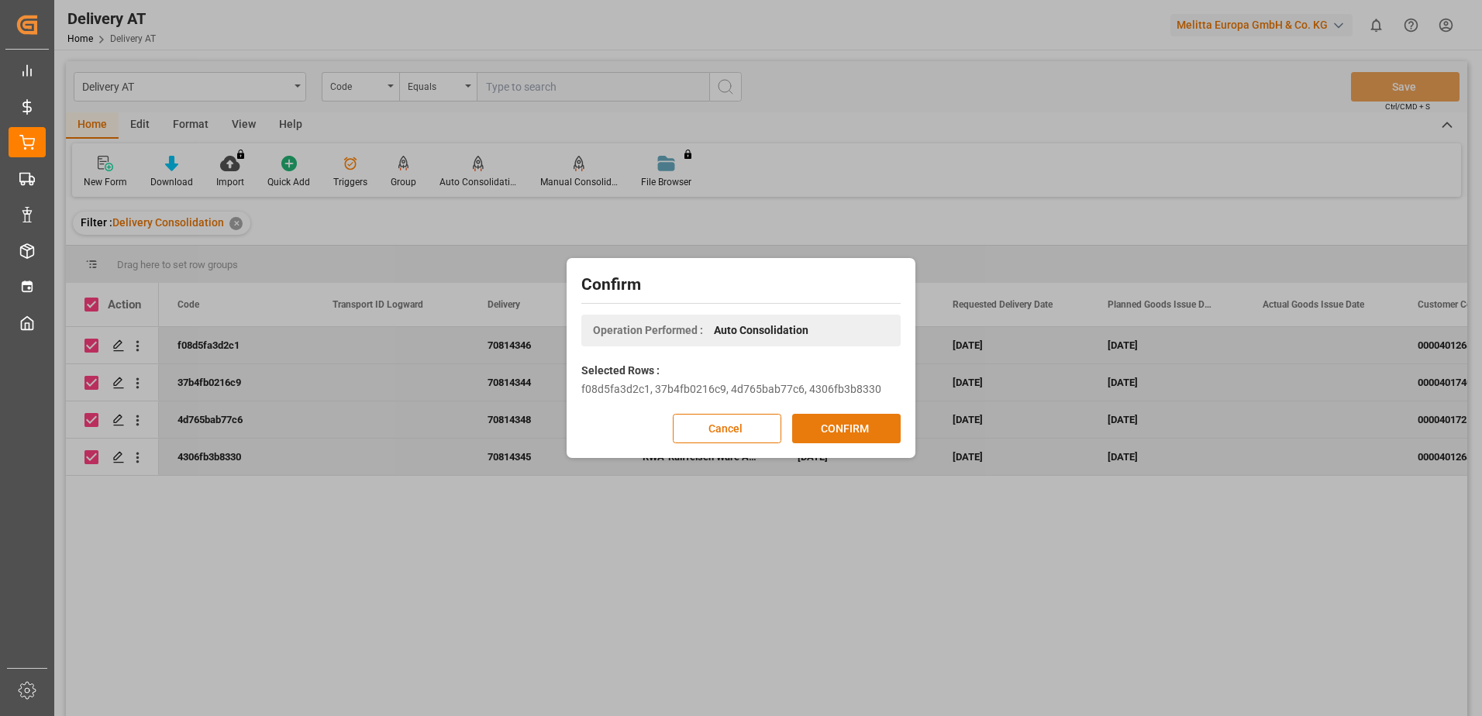
click at [836, 431] on button "CONFIRM" at bounding box center [846, 428] width 108 height 29
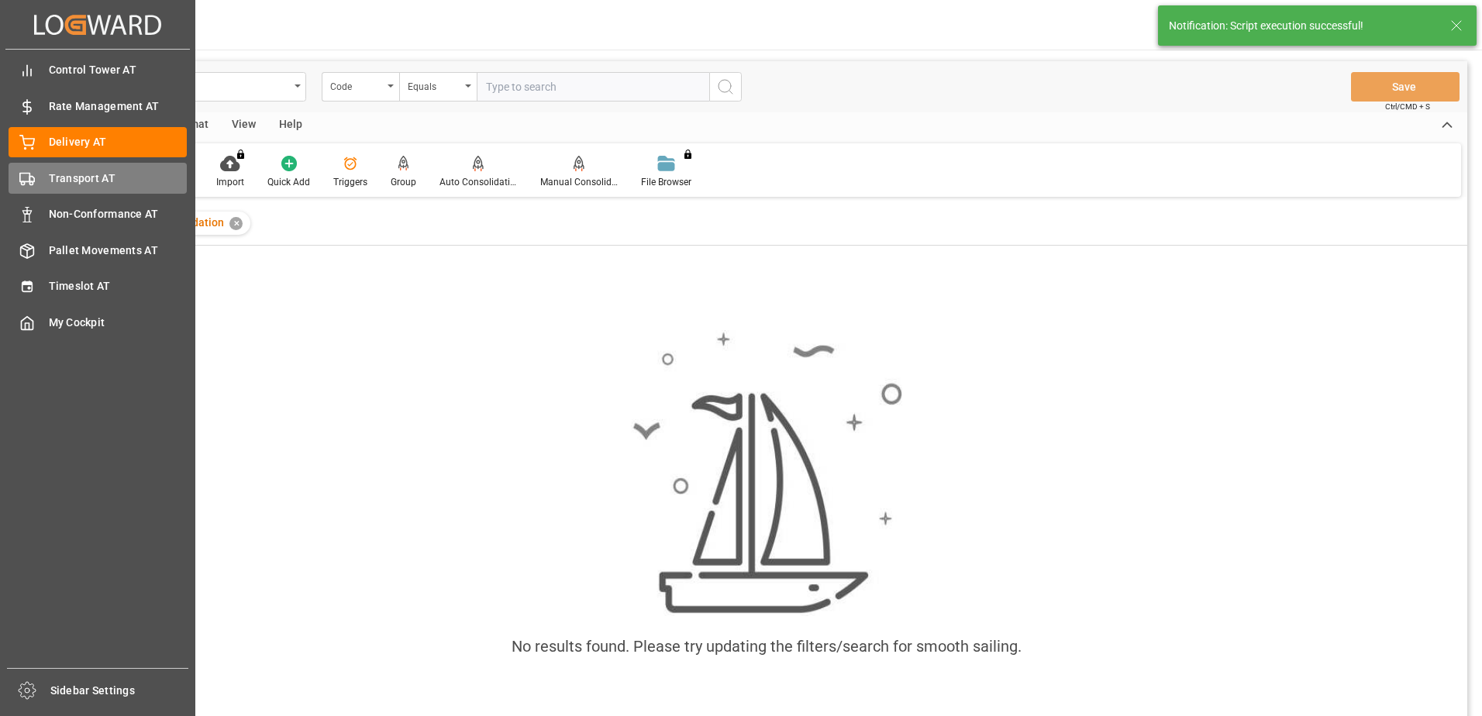
click at [36, 181] on div "Transport AT Transport AT" at bounding box center [98, 178] width 178 height 30
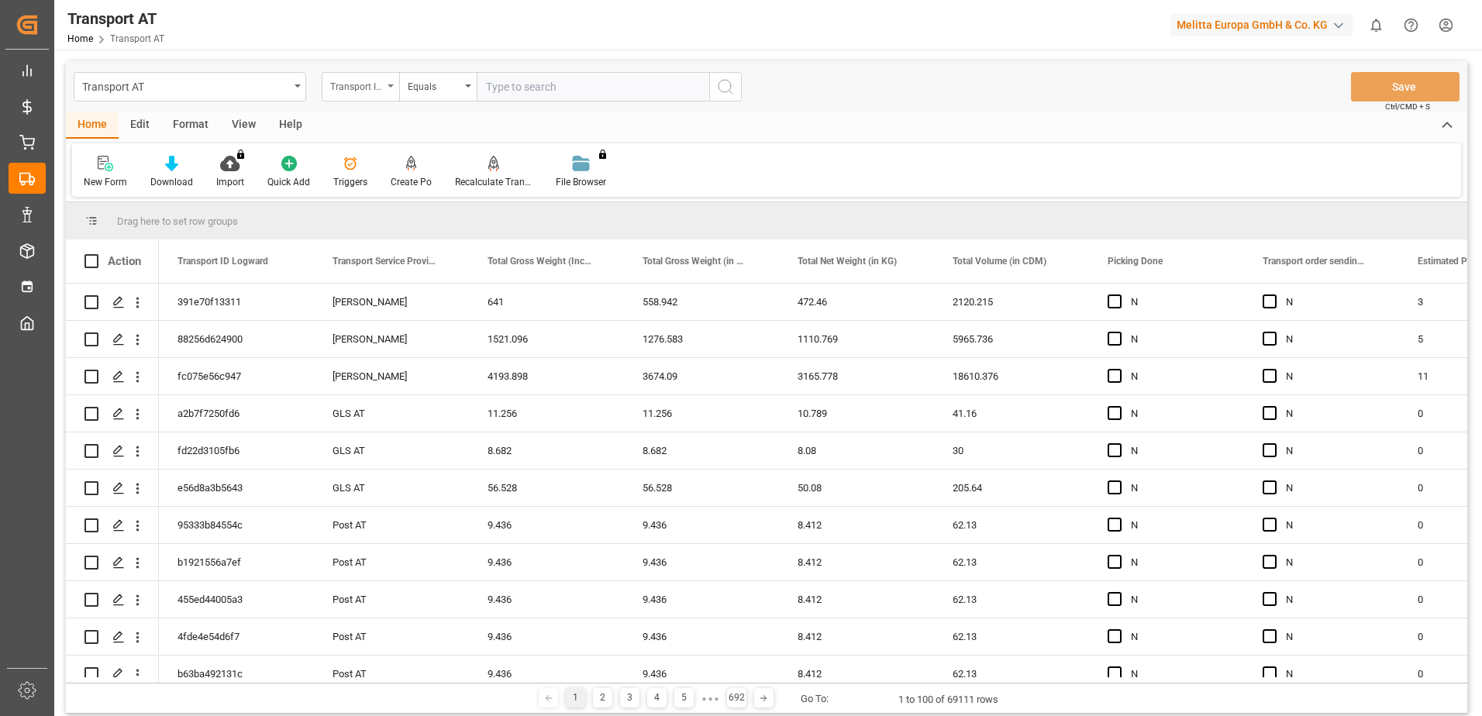
click at [386, 85] on div "Transport ID Logward" at bounding box center [360, 86] width 77 height 29
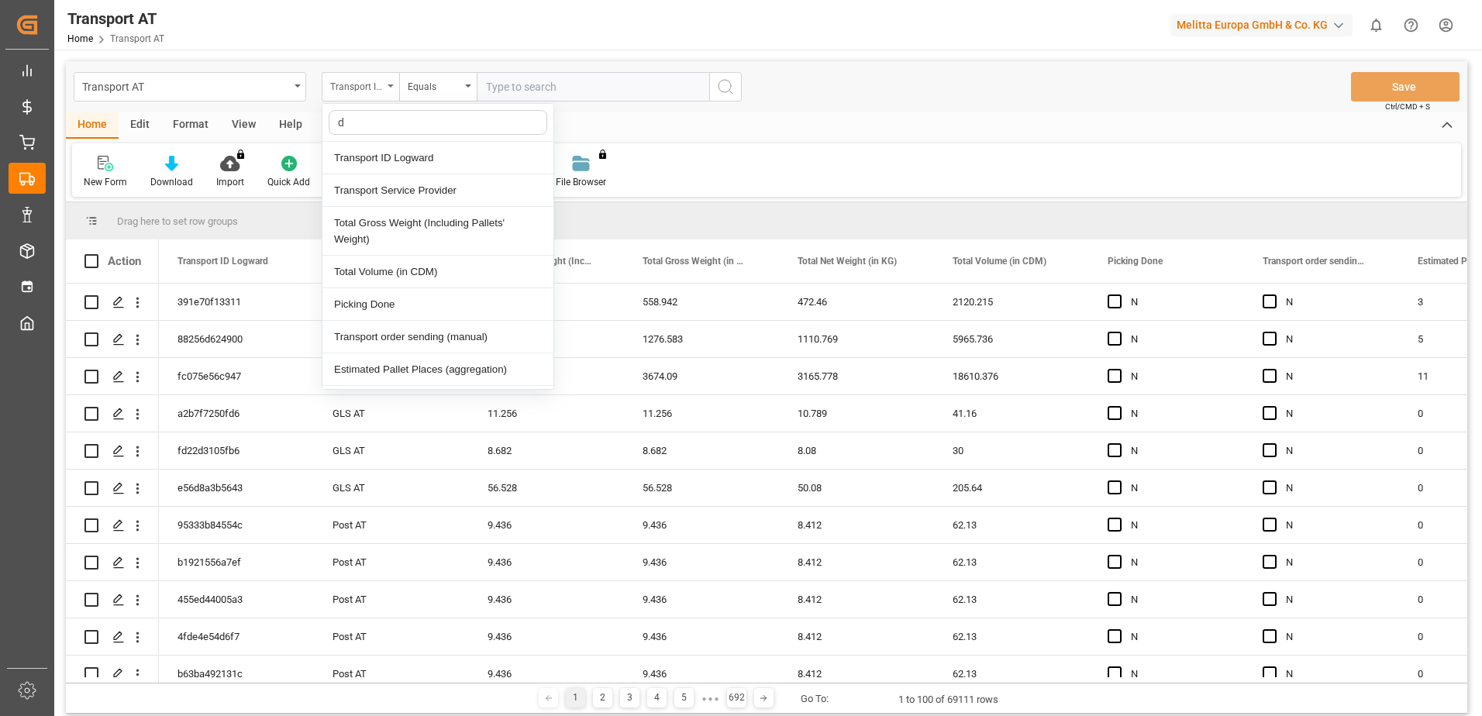
type input "do"
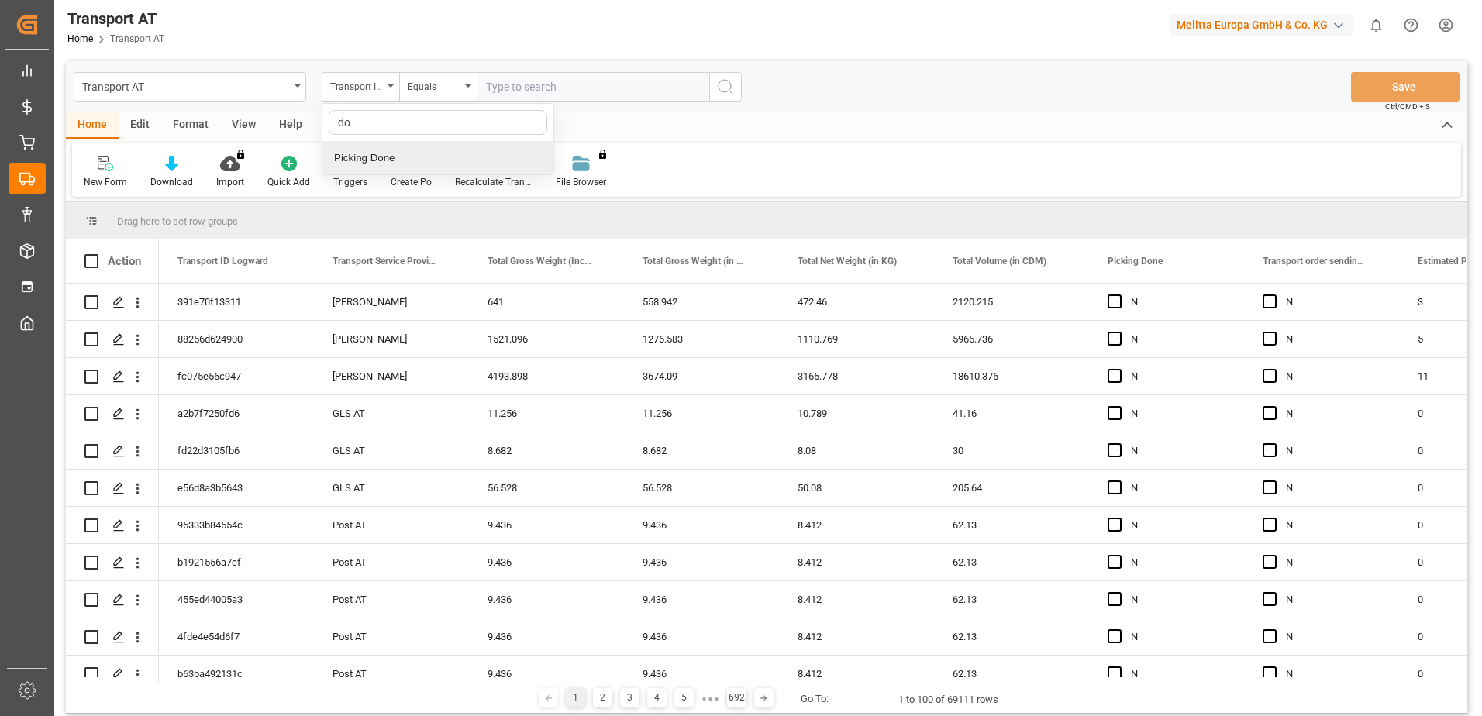
click at [395, 157] on div "Picking Done" at bounding box center [437, 158] width 231 height 33
click at [502, 88] on input "text" at bounding box center [593, 86] width 232 height 29
type input "Y"
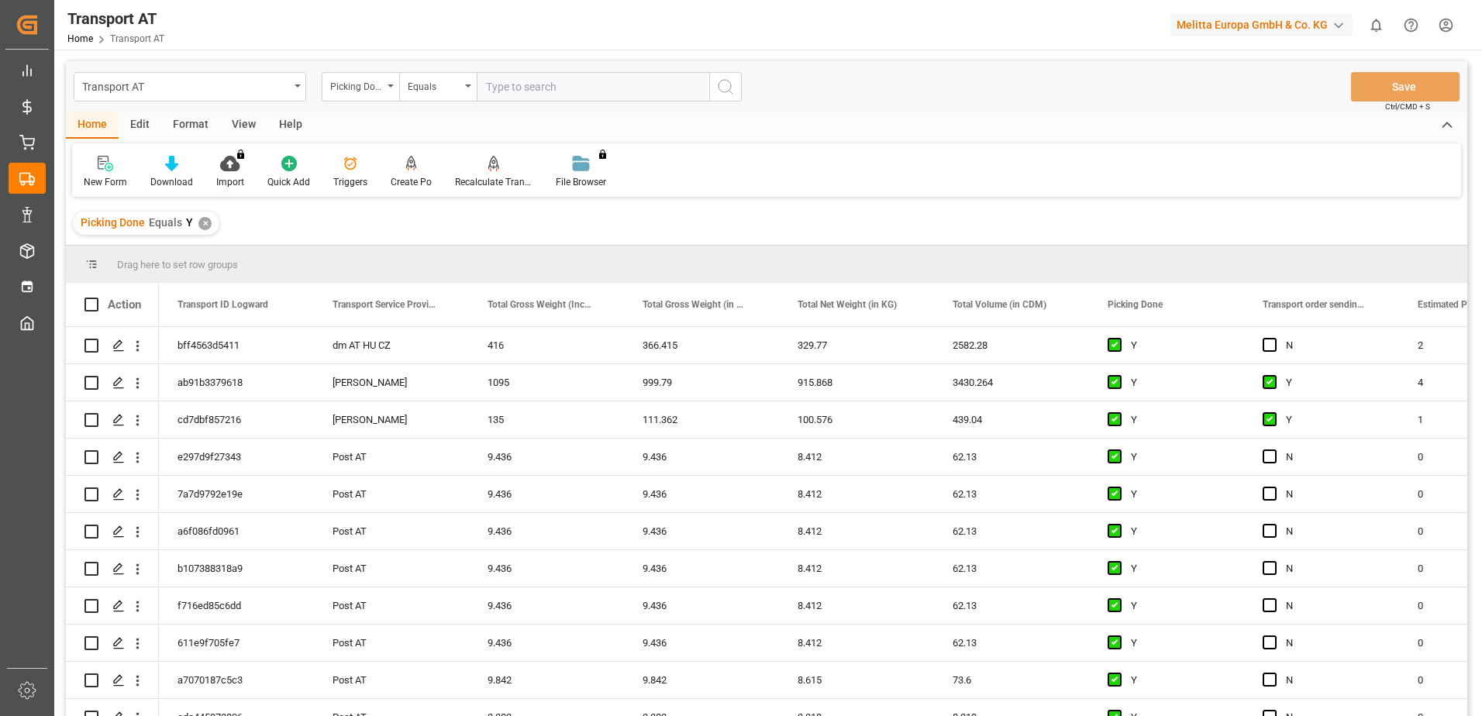
click at [391, 86] on icon "open menu" at bounding box center [390, 85] width 6 height 3
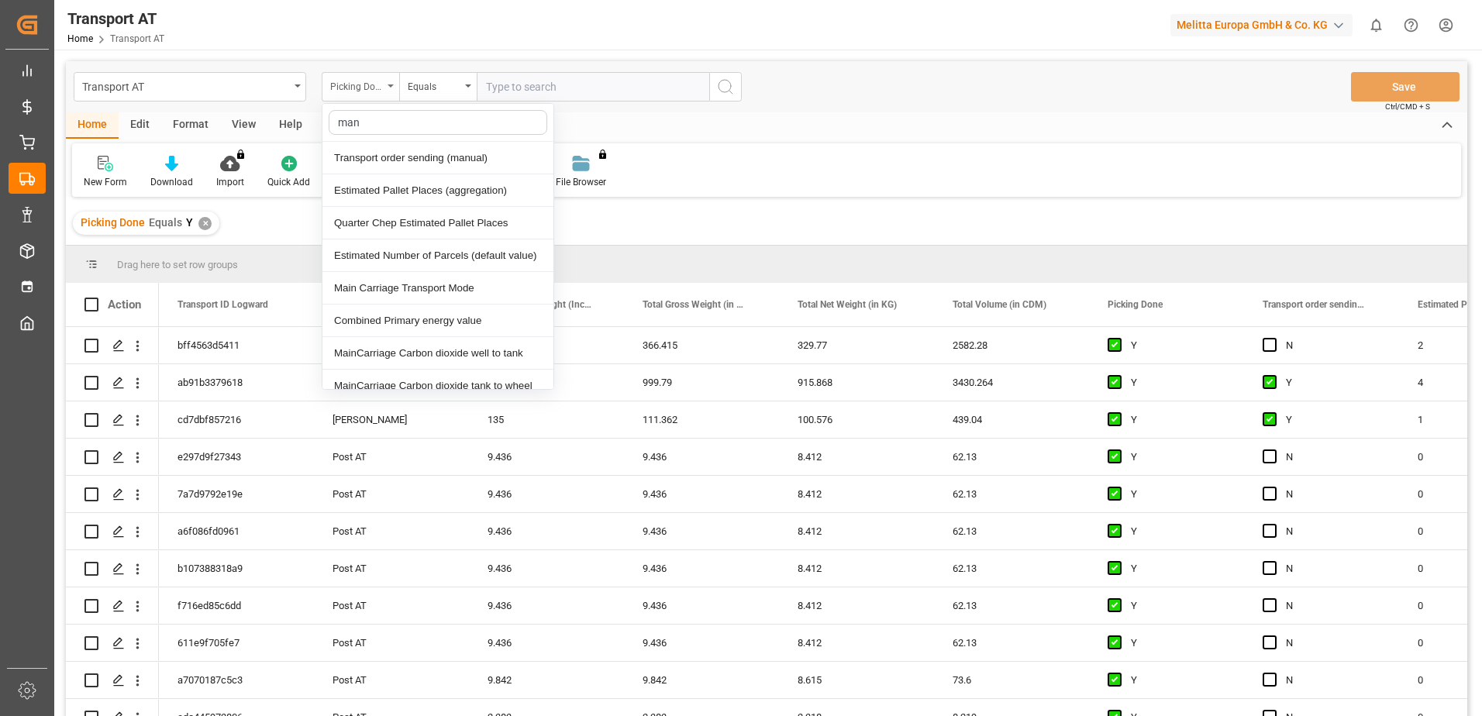
type input "manu"
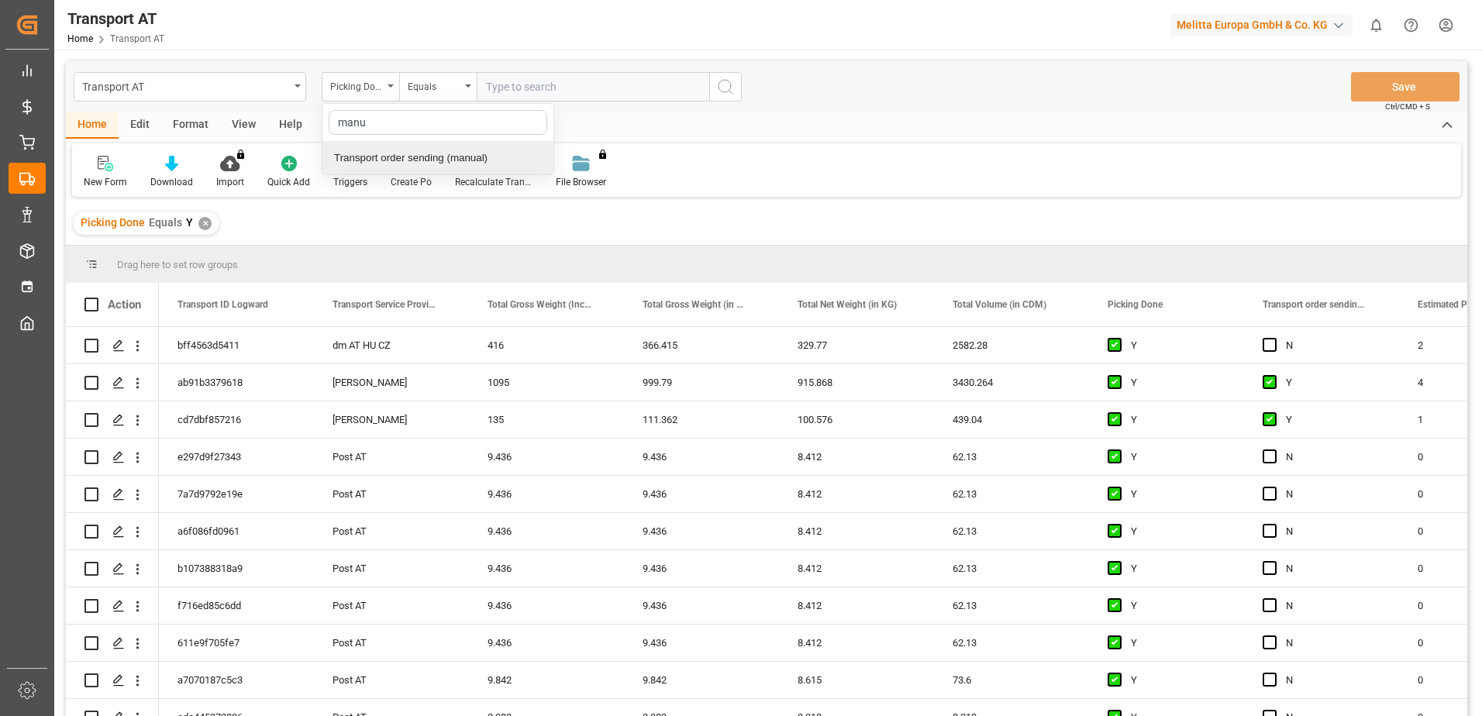
click at [401, 156] on div "Transport order sending (manual)" at bounding box center [437, 158] width 231 height 33
click at [555, 94] on input "text" at bounding box center [593, 86] width 232 height 29
type input "N"
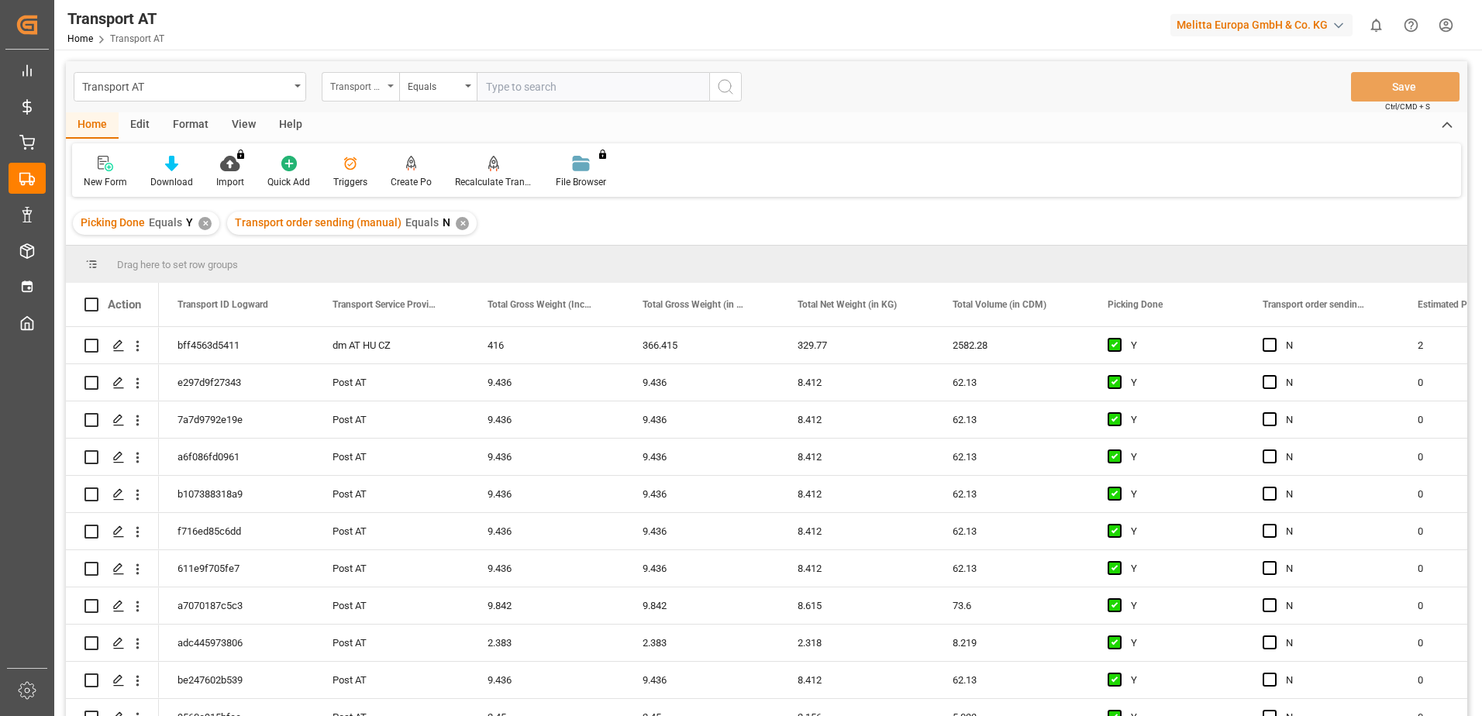
click at [392, 85] on icon "open menu" at bounding box center [390, 85] width 6 height 3
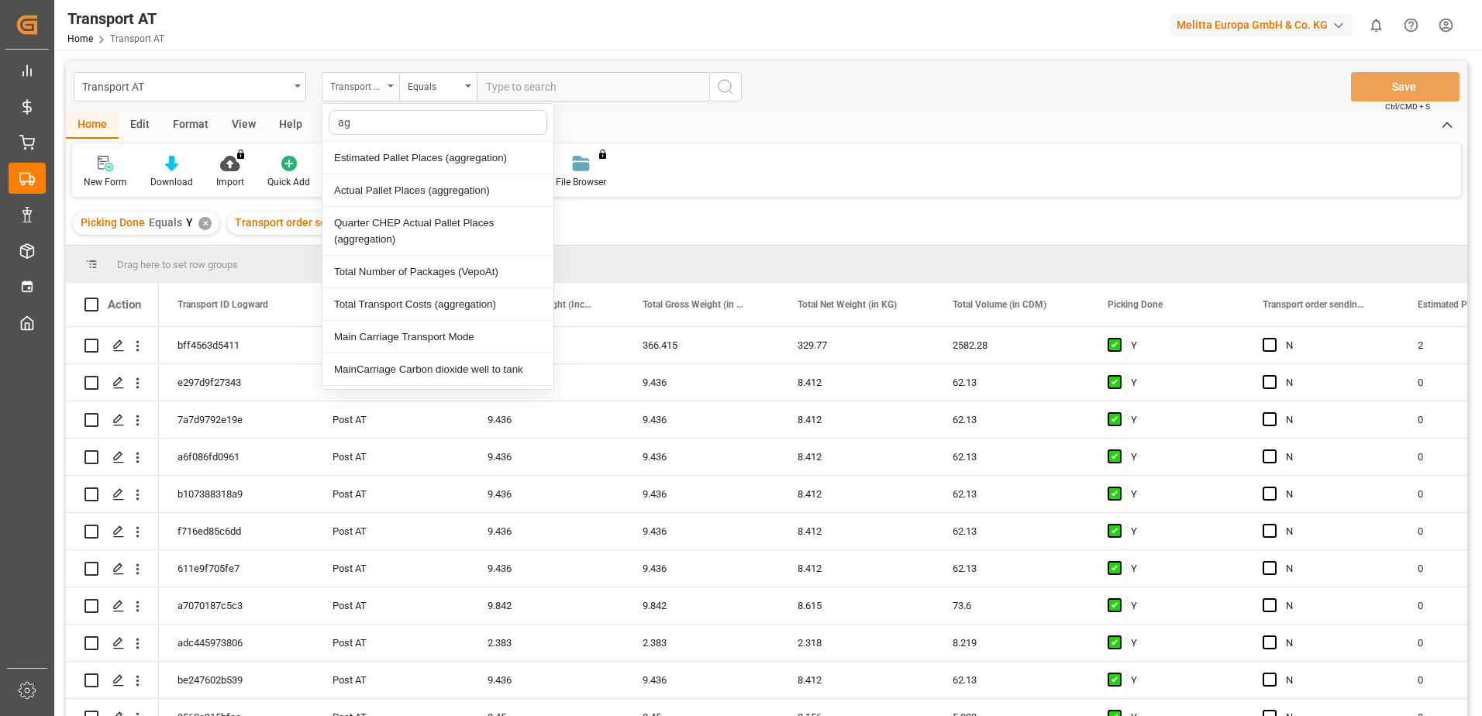
type input "agg"
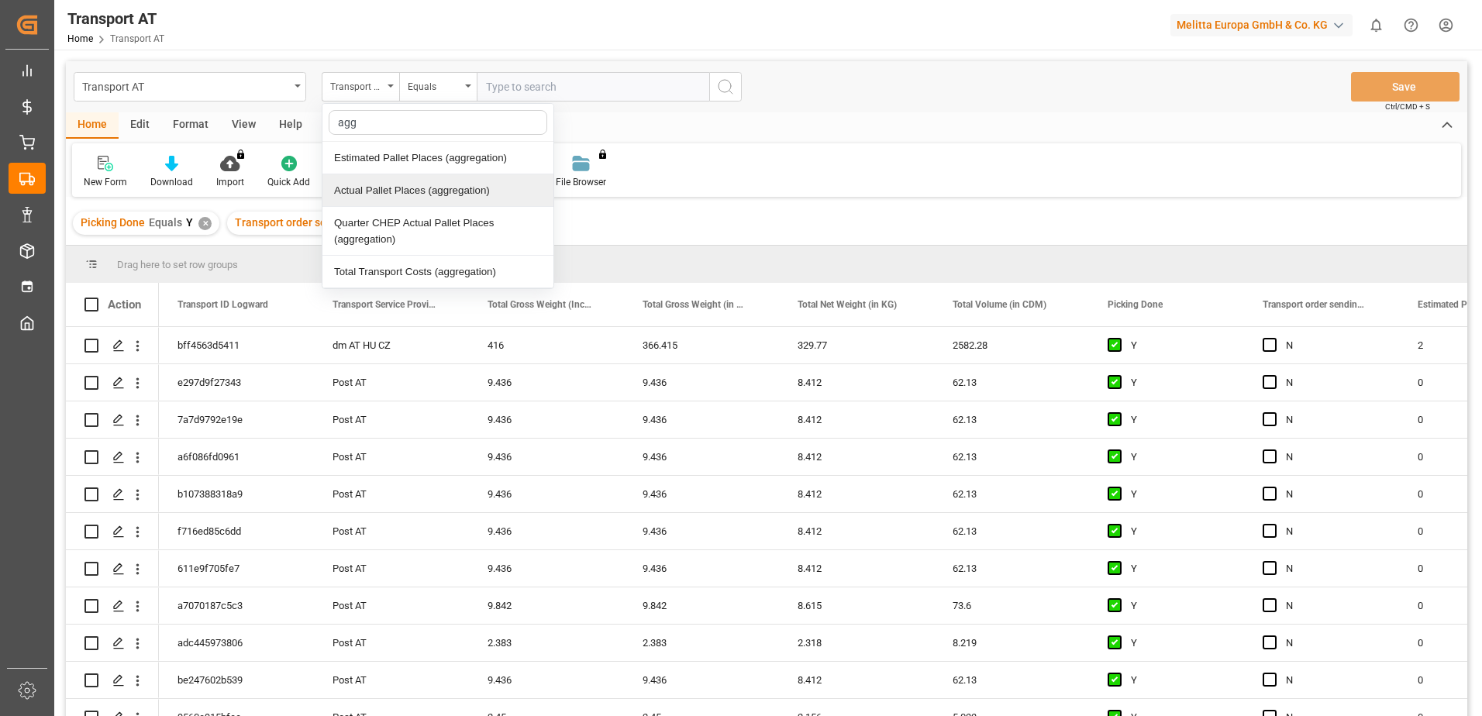
click at [403, 186] on div "Actual Pallet Places (aggregation)" at bounding box center [437, 190] width 231 height 33
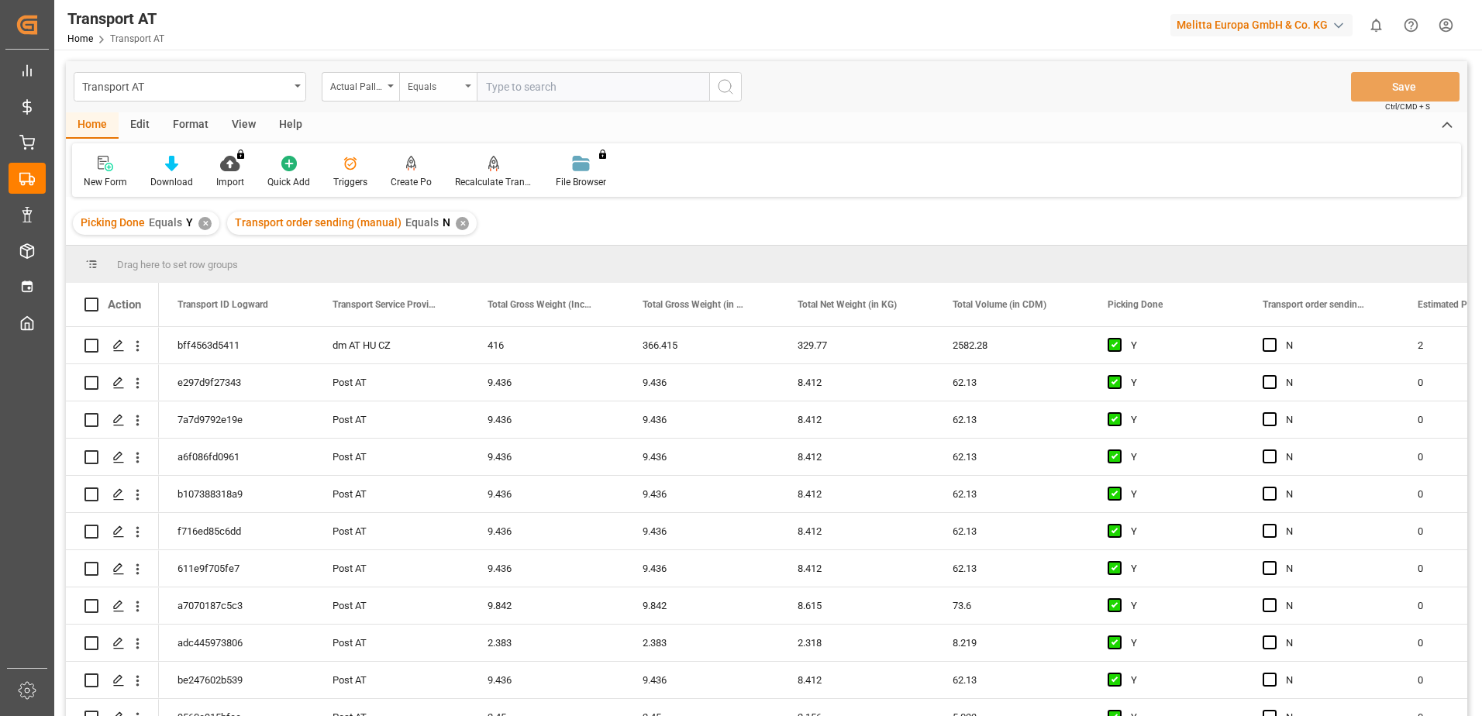
click at [451, 88] on div "Equals" at bounding box center [434, 85] width 53 height 18
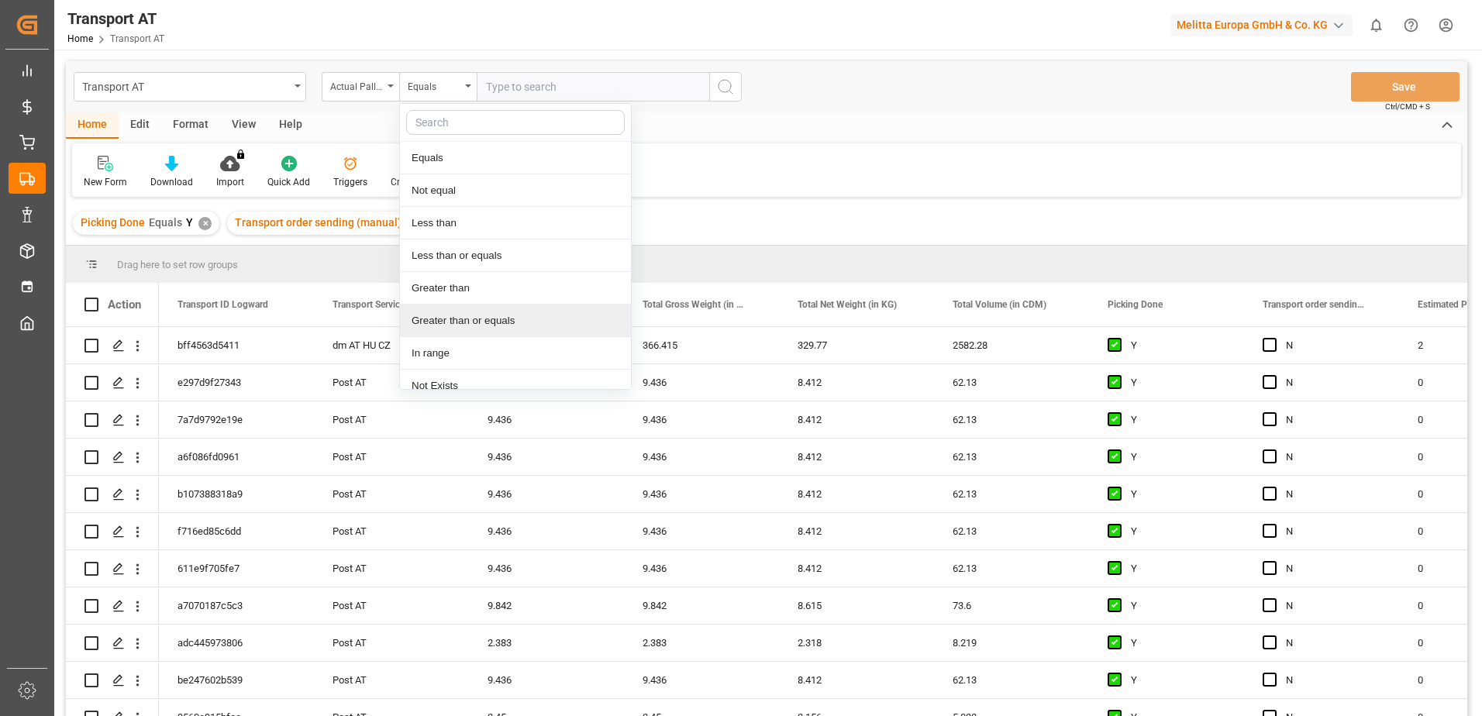
click at [473, 322] on div "Greater than or equals" at bounding box center [515, 321] width 231 height 33
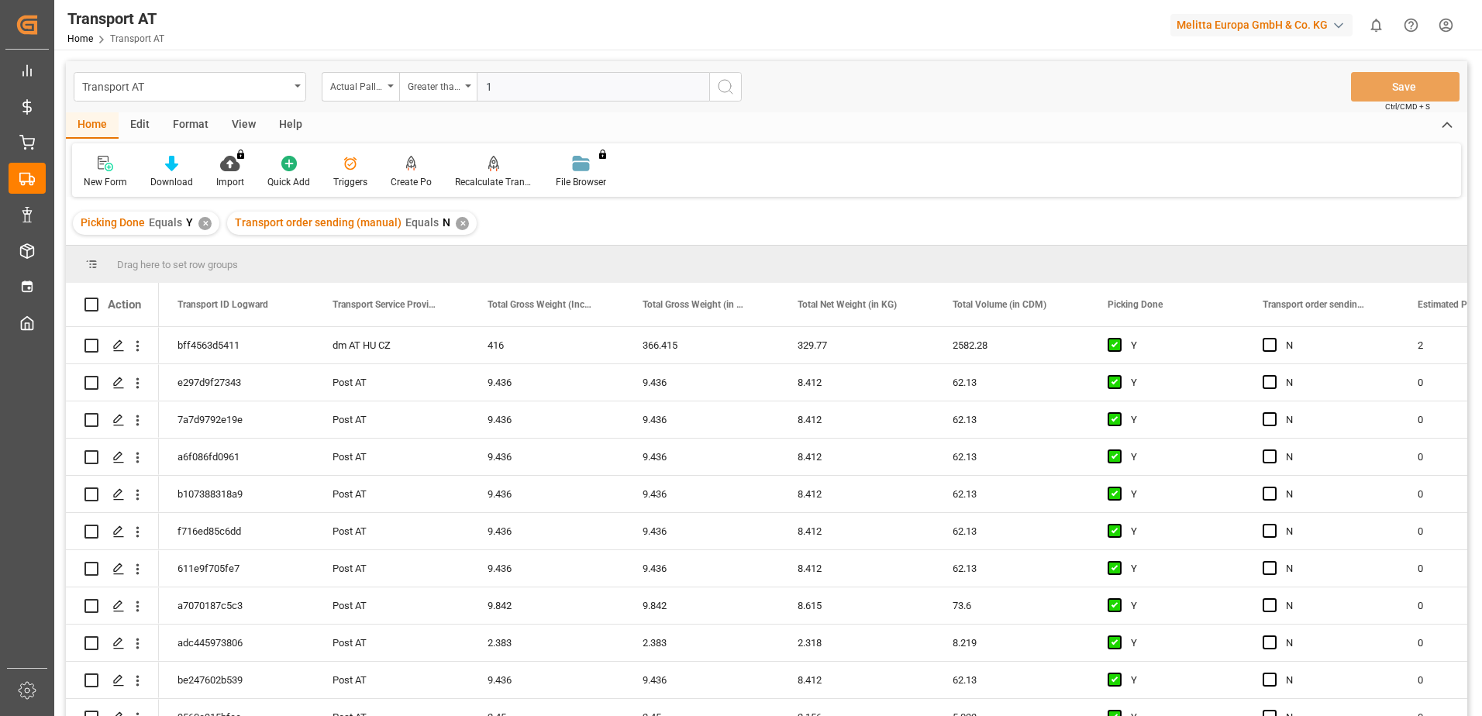
type input "1"
click at [722, 92] on icon "search button" at bounding box center [725, 86] width 19 height 19
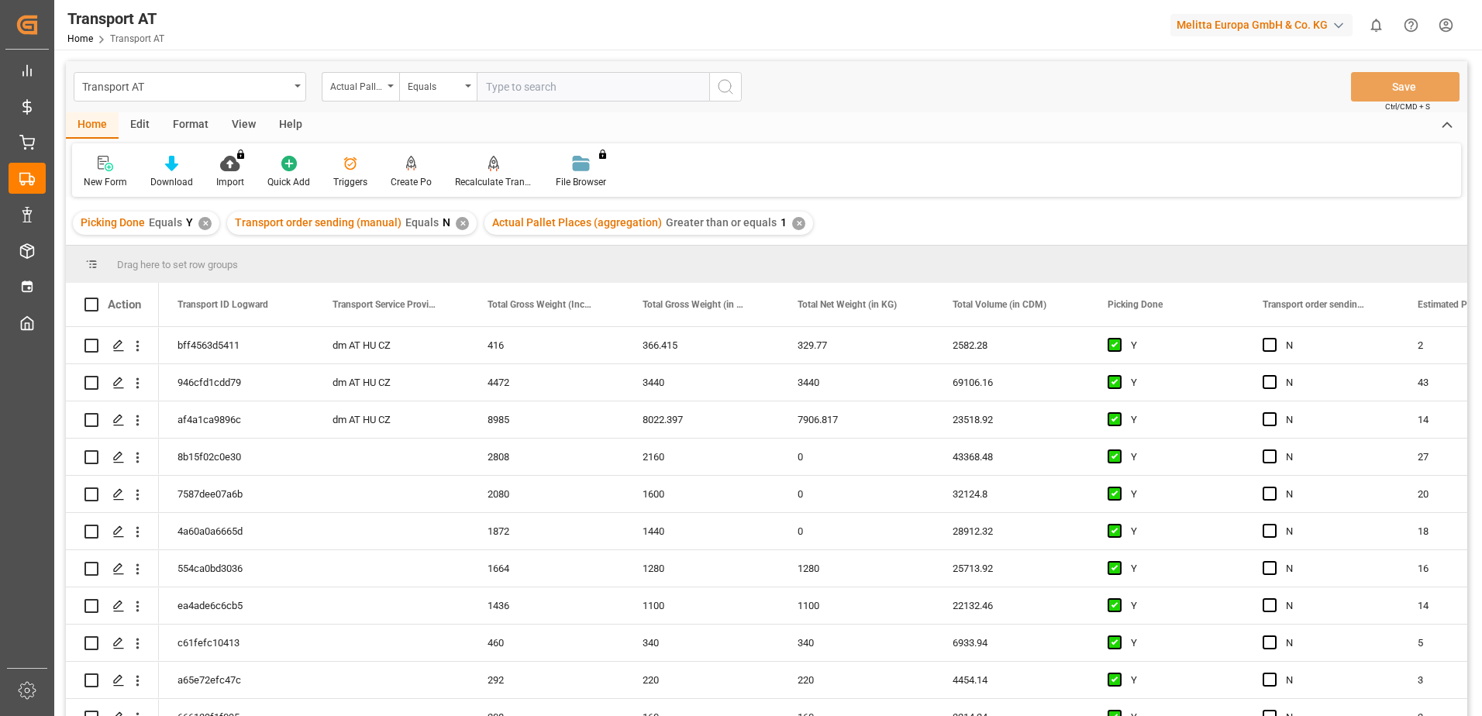
click at [245, 123] on div "View" at bounding box center [243, 125] width 47 height 26
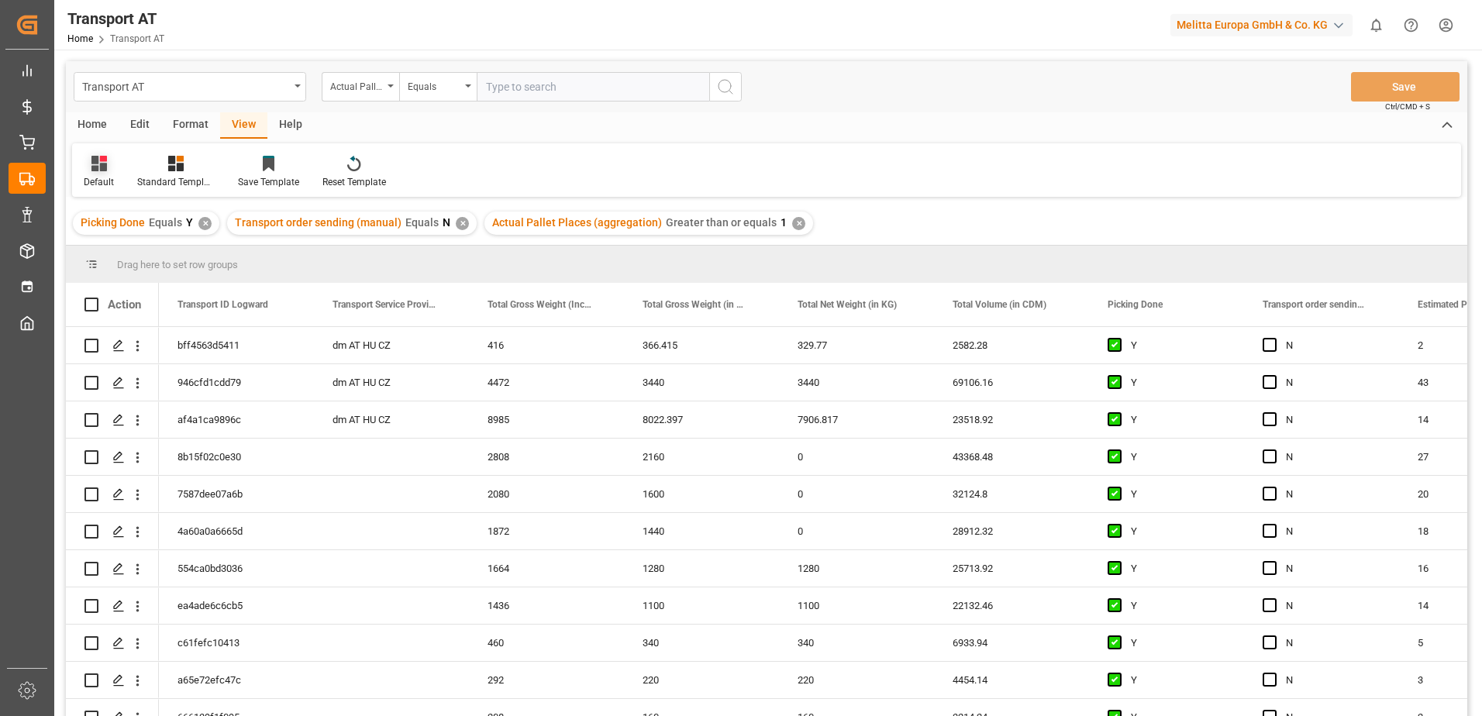
click at [75, 180] on div "Default" at bounding box center [98, 172] width 53 height 34
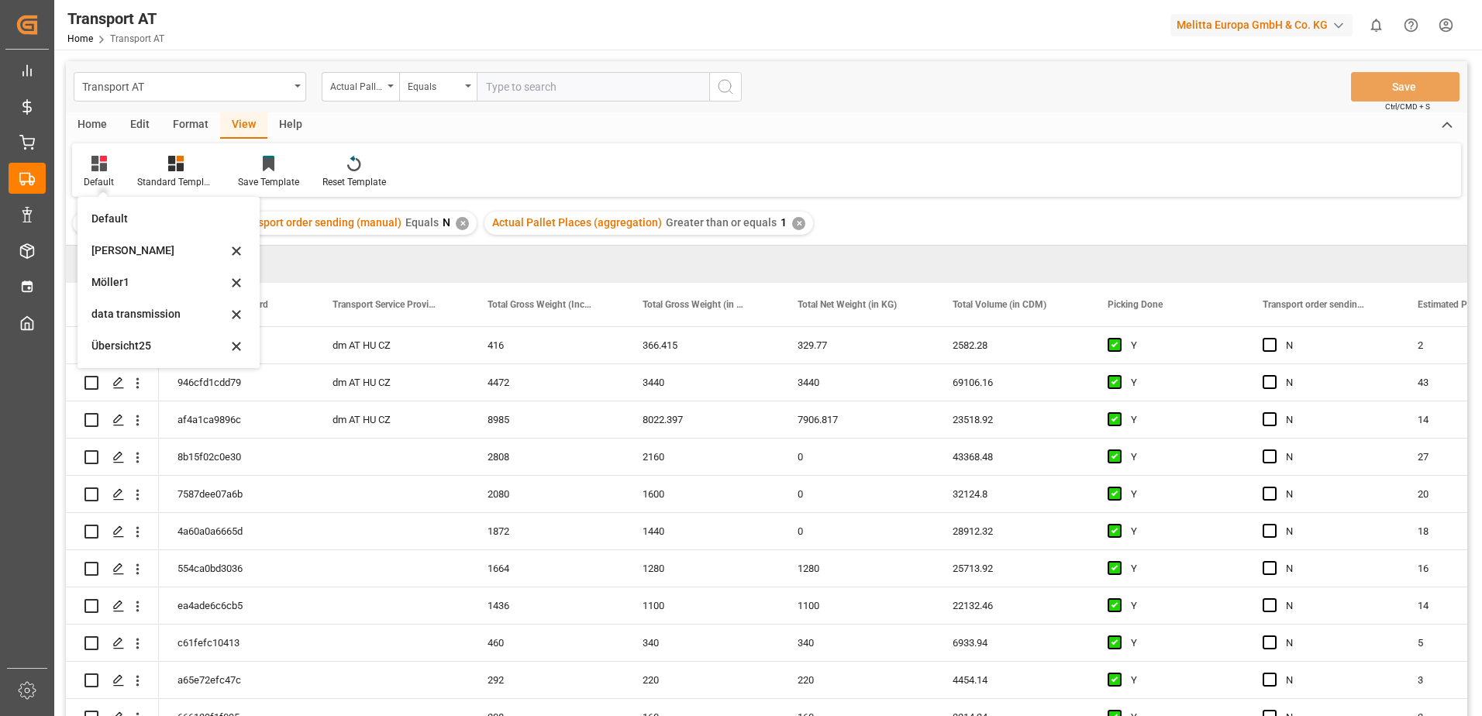
click at [153, 314] on div "data transmission" at bounding box center [159, 314] width 136 height 16
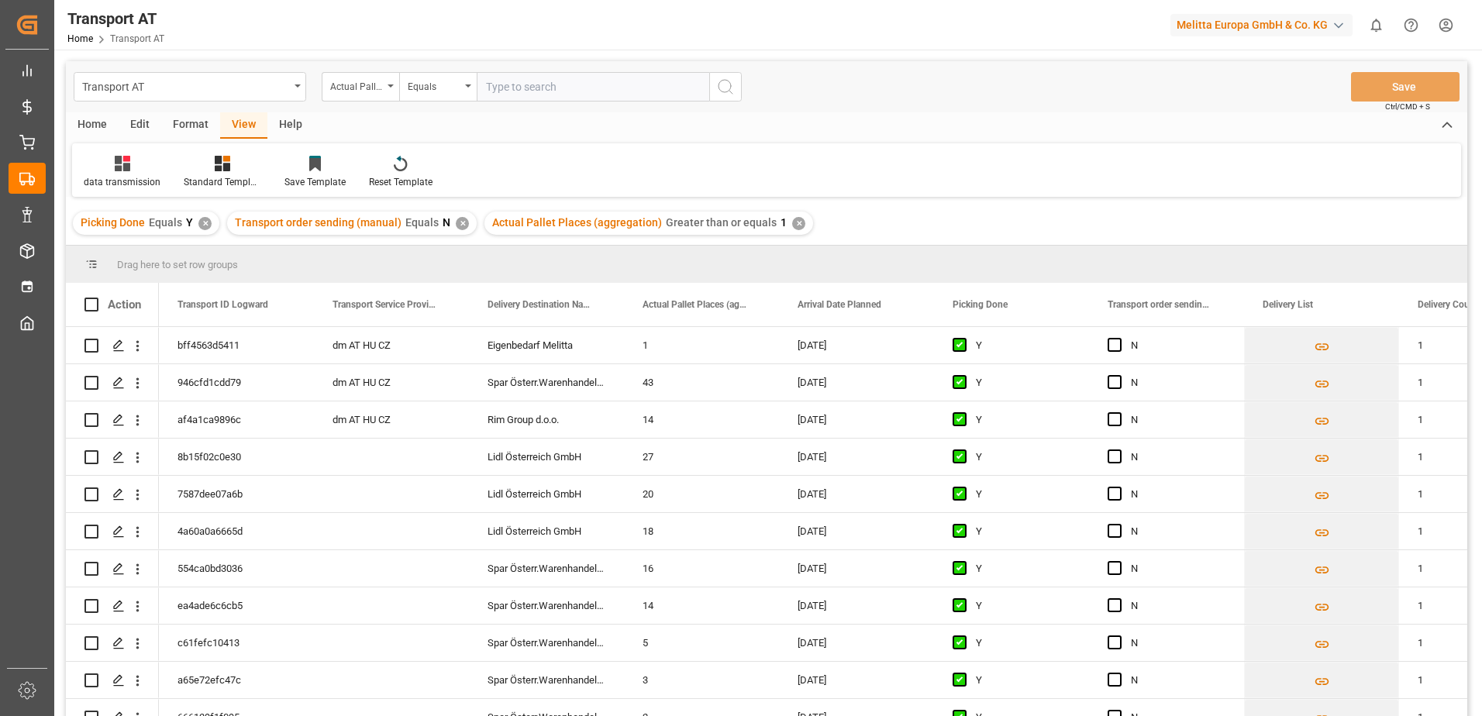
click at [850, 153] on div "data transmission Standard Templates Save Template Reset Template" at bounding box center [766, 169] width 1389 height 53
click at [1321, 382] on icon "Press SPACE to select this row." at bounding box center [1322, 384] width 16 height 16
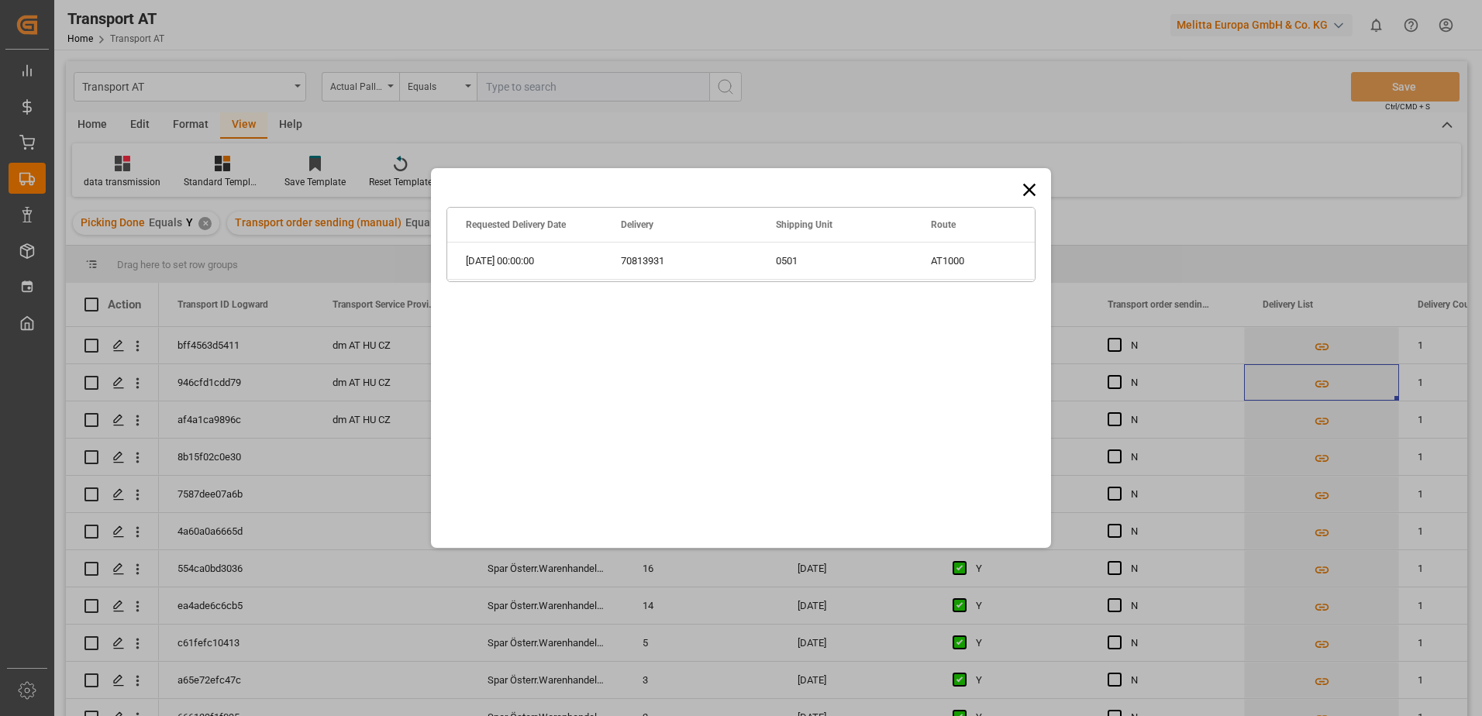
click at [1030, 192] on icon at bounding box center [1029, 190] width 22 height 22
